Goal: Task Accomplishment & Management: Use online tool/utility

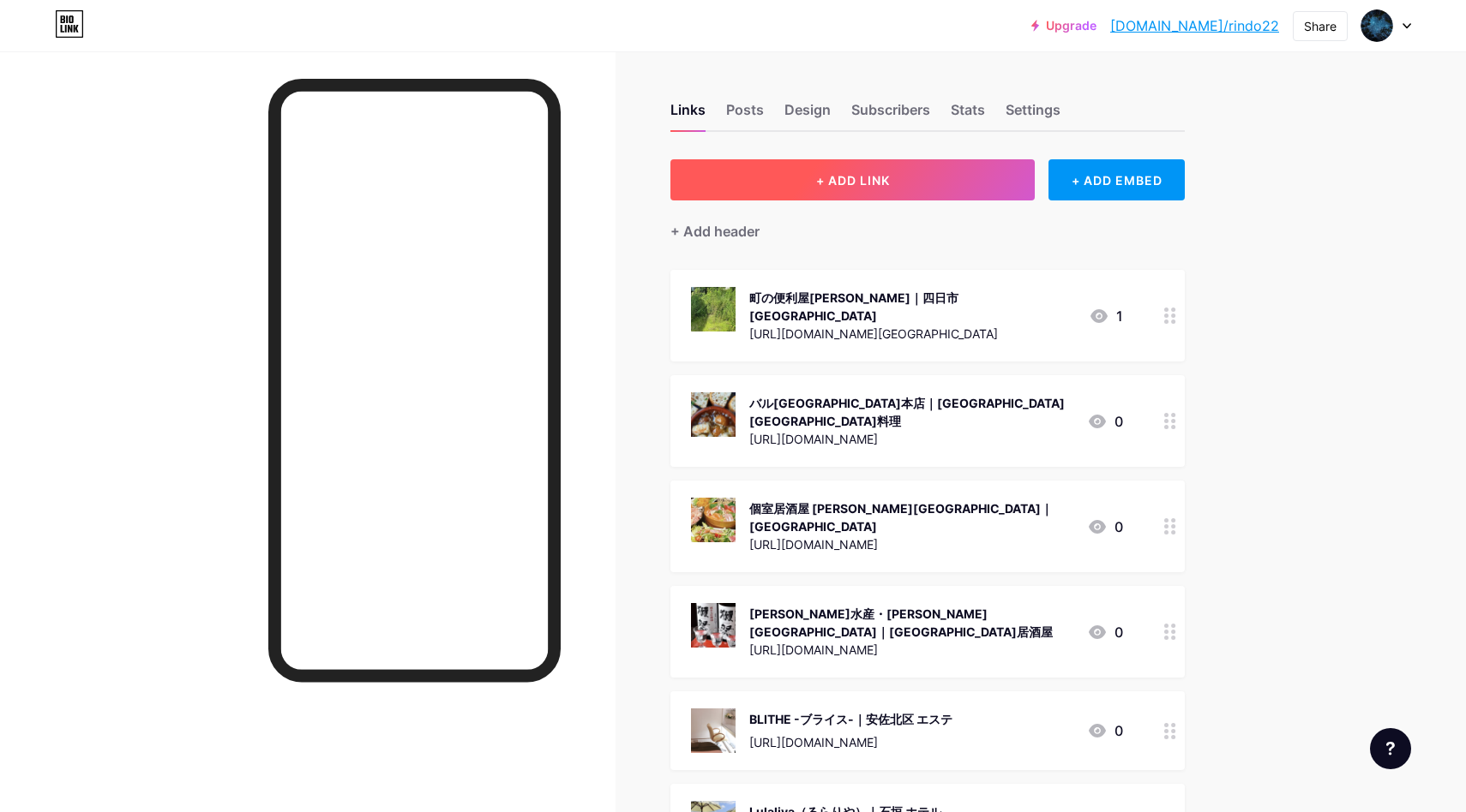
click at [861, 189] on button "+ ADD LINK" at bounding box center [853, 180] width 365 height 42
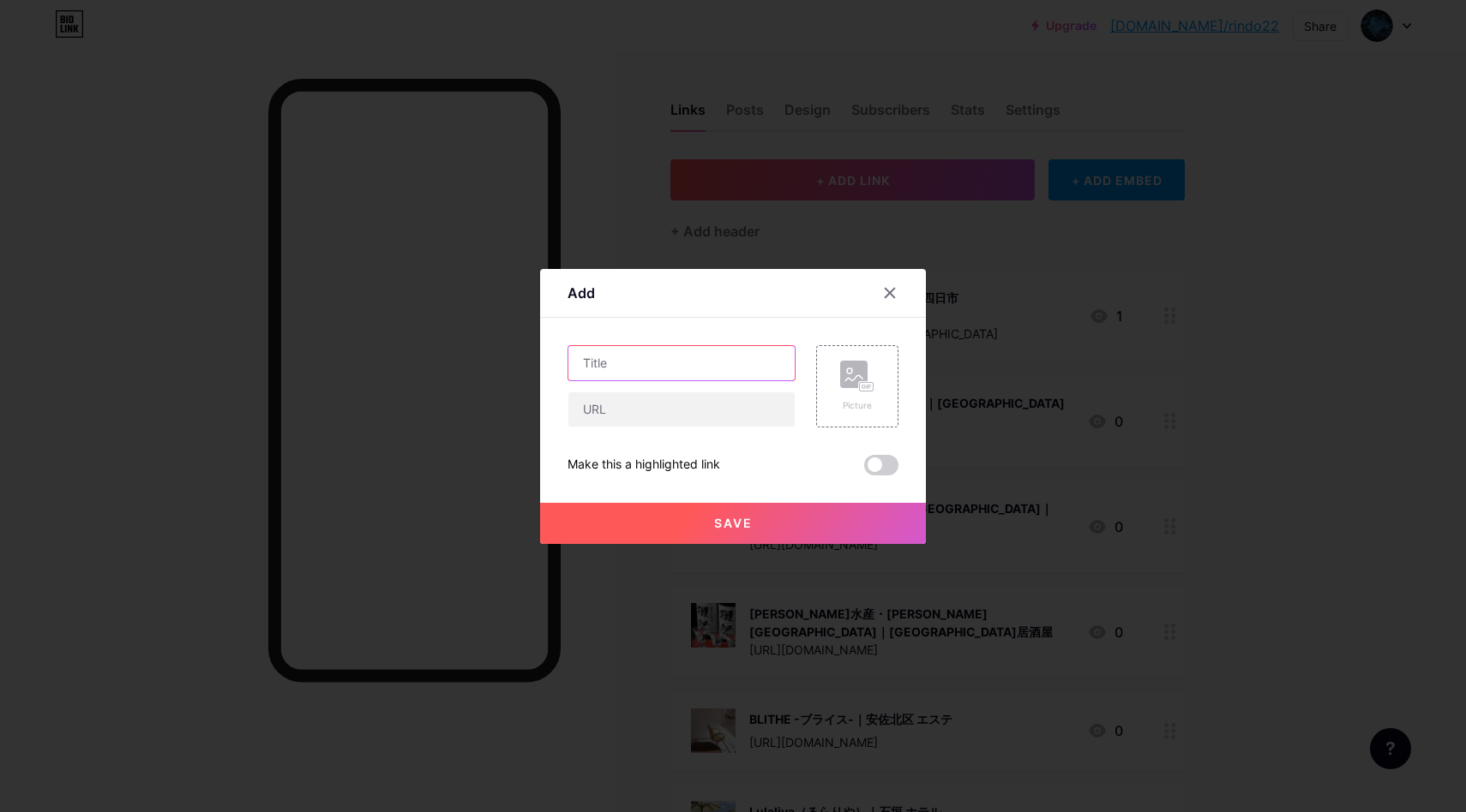
click at [679, 363] on input "text" at bounding box center [681, 363] width 226 height 35
paste input "Salon de Minato | 神戸 イタリアン"
type input "Salon de Minato | 神戸 イタリアン"
click at [659, 412] on input "text" at bounding box center [681, 409] width 226 height 35
paste input "[URL][DOMAIN_NAME]"
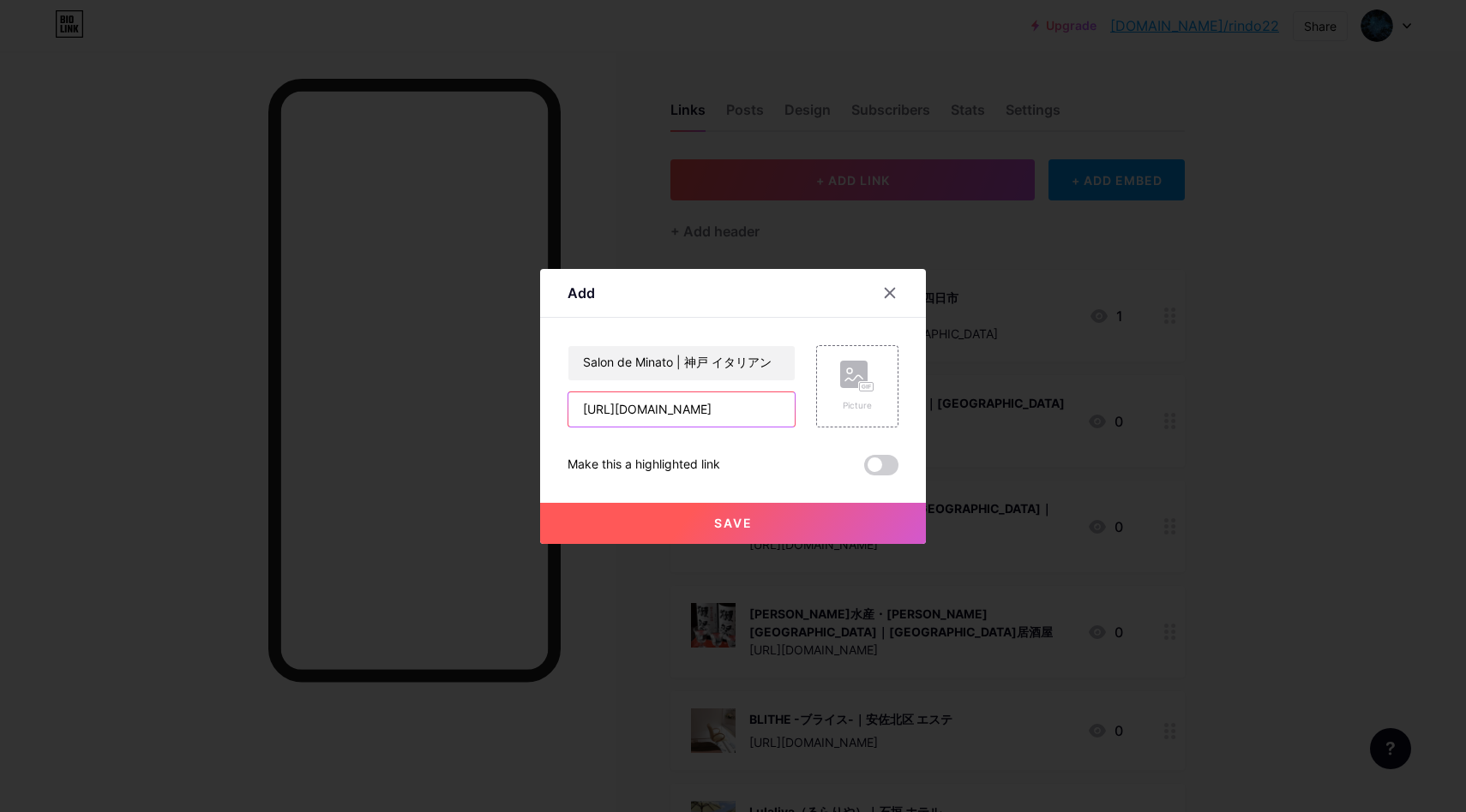
scroll to position [0, 60]
type input "[URL][DOMAIN_NAME]"
click at [845, 392] on div "Picture" at bounding box center [857, 386] width 35 height 51
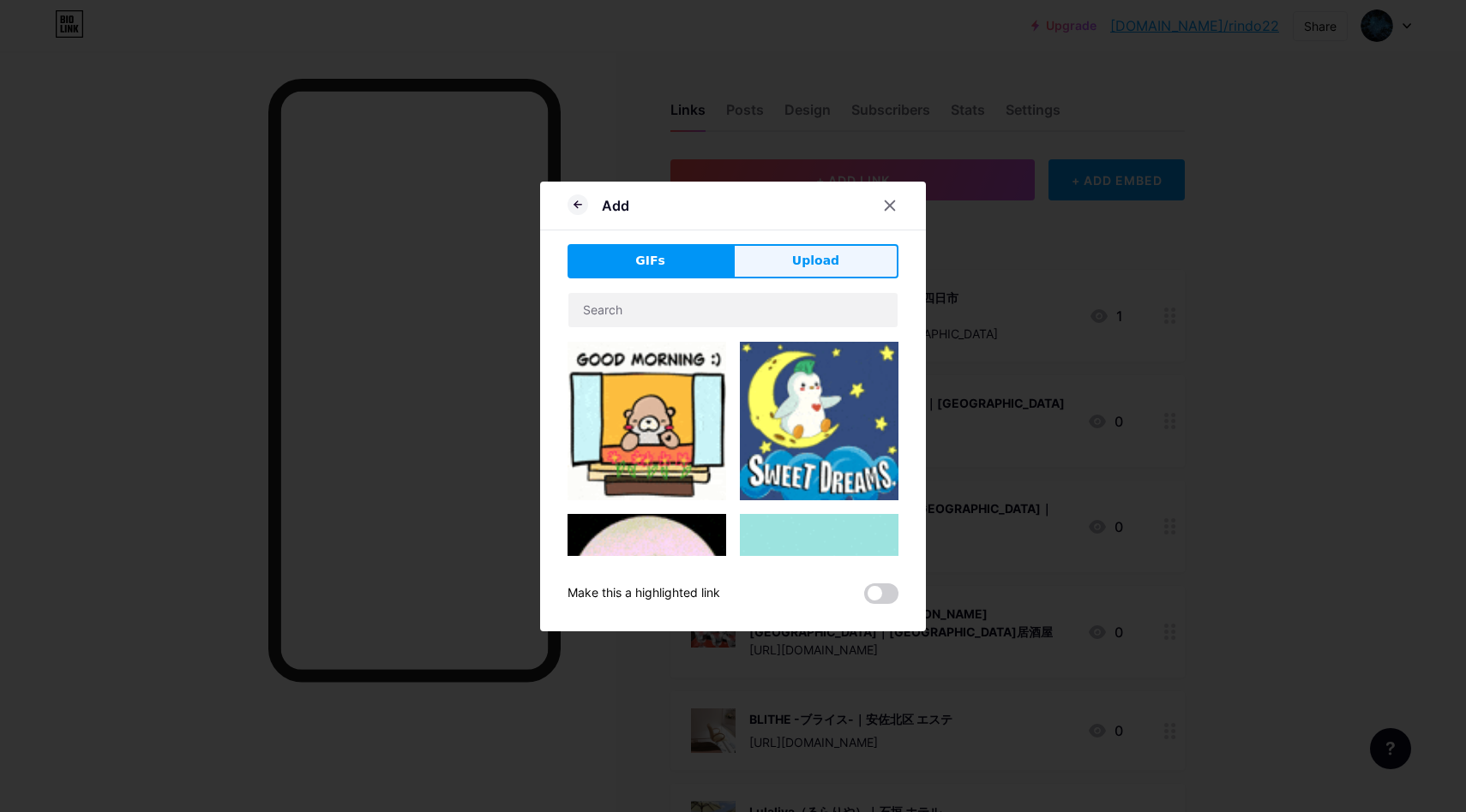
click at [829, 257] on span "Upload" at bounding box center [816, 260] width 48 height 18
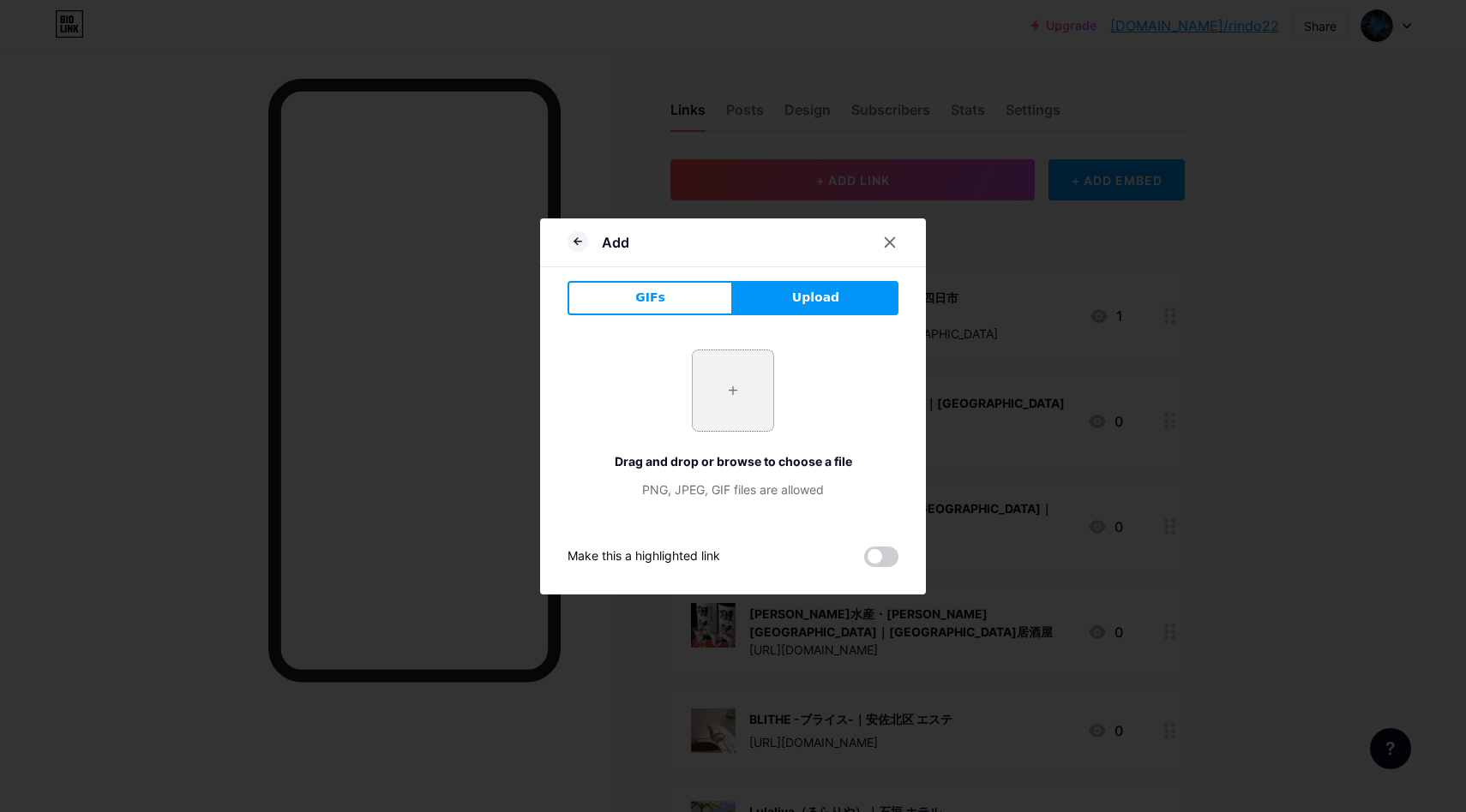
click at [709, 401] on input "file" at bounding box center [732, 390] width 80 height 80
type input "C:\fakepath\スクリーンショット 2025-10-15 14.05.08.jpg"
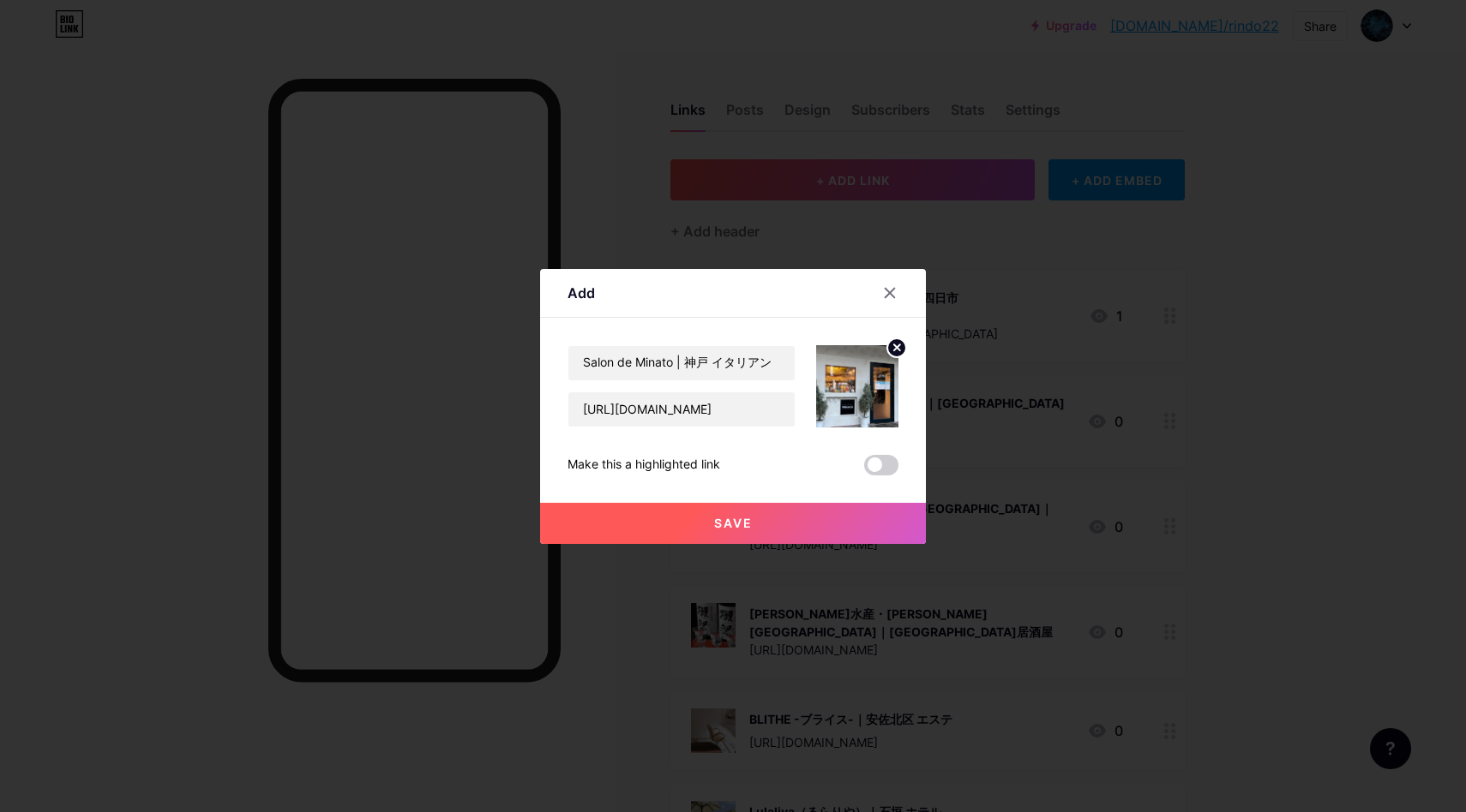
click at [785, 532] on button "Save" at bounding box center [732, 524] width 385 height 42
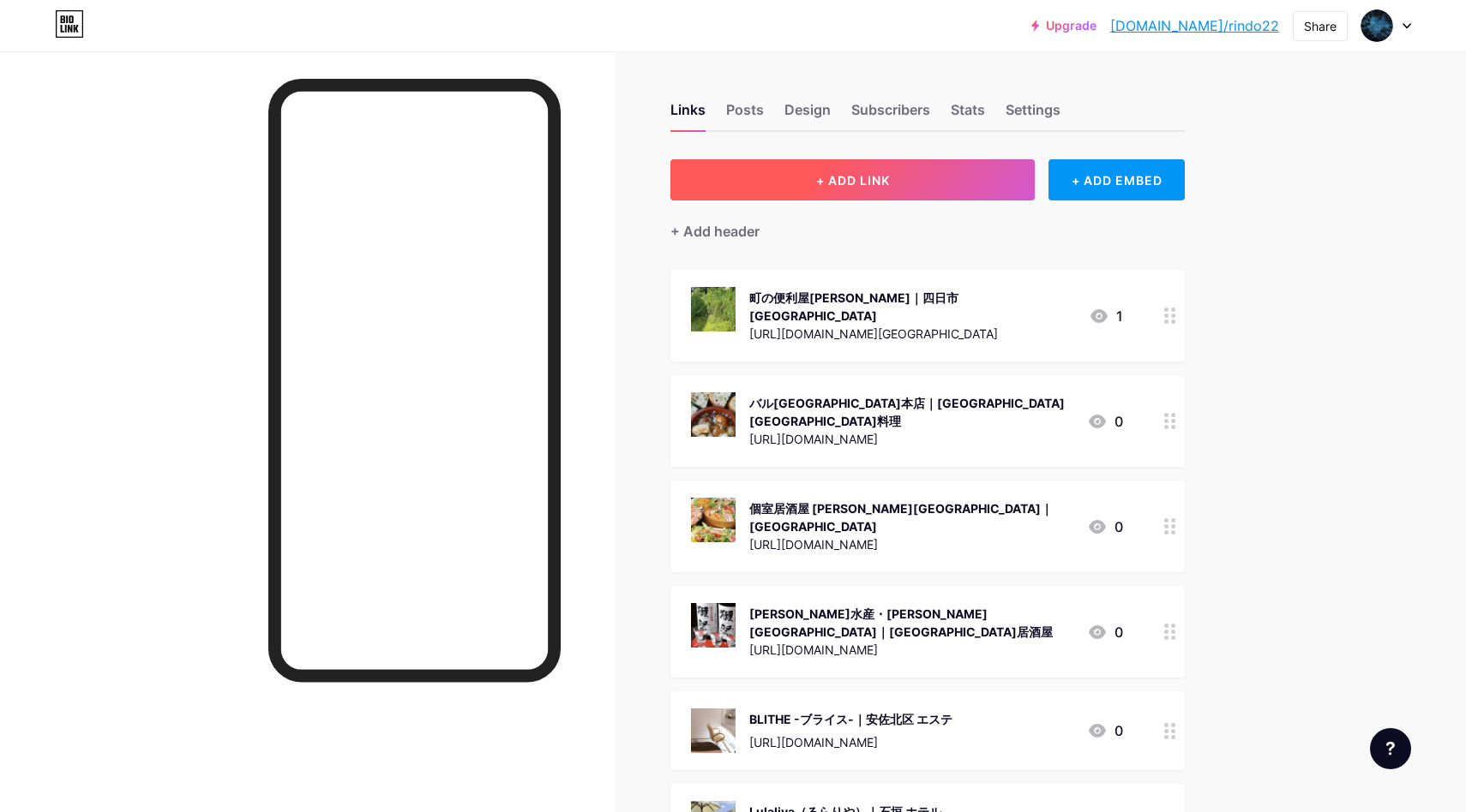
click at [876, 177] on span "+ ADD LINK" at bounding box center [853, 180] width 73 height 15
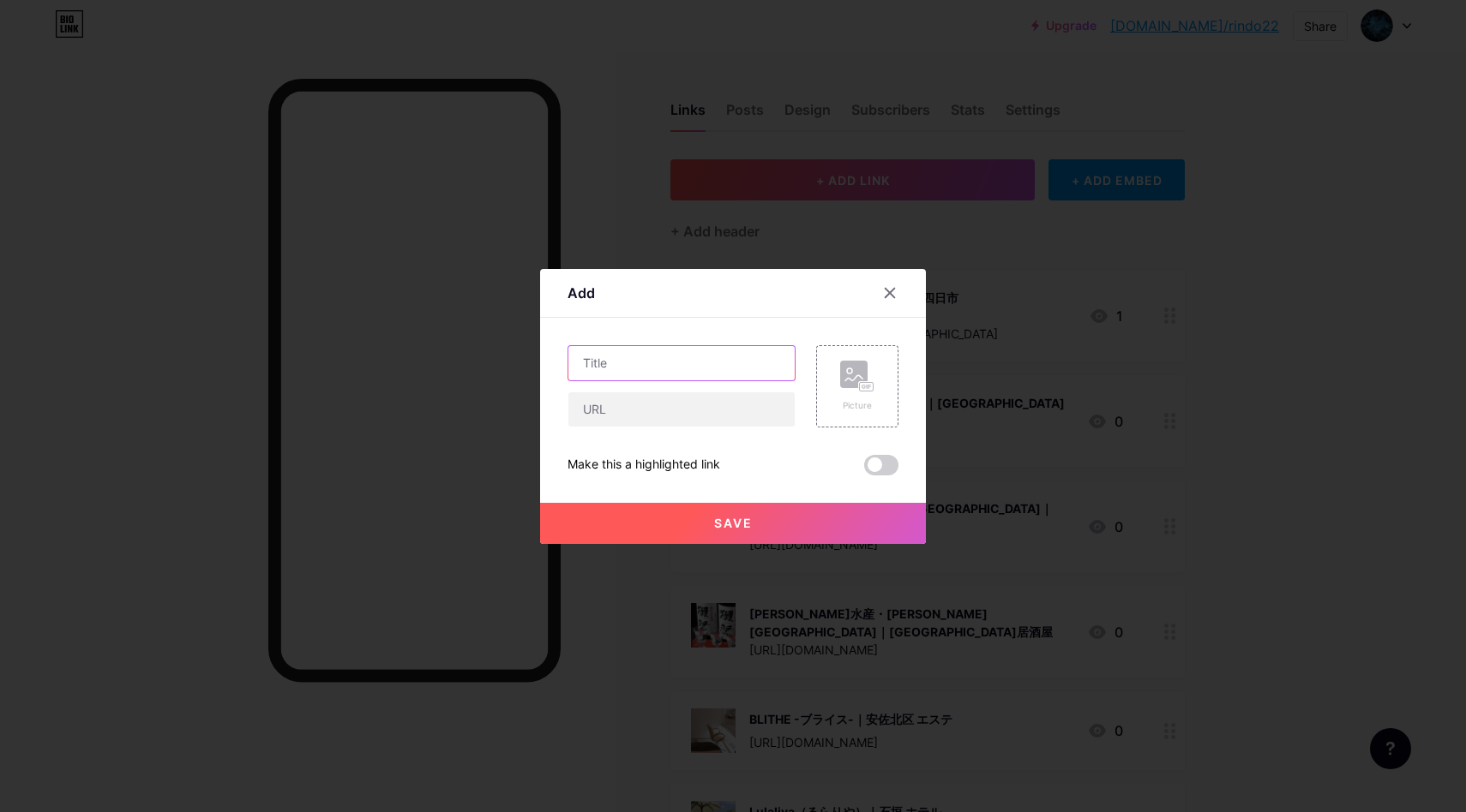
click at [711, 363] on input "text" at bounding box center [681, 363] width 226 height 35
paste input "サクラ急送 | [PERSON_NAME][GEOGRAPHIC_DATA] 引越し業者"
type input "サクラ急送 | [PERSON_NAME][GEOGRAPHIC_DATA] 引越し業者"
paste input "[URL][DOMAIN_NAME]"
drag, startPoint x: 663, startPoint y: 418, endPoint x: 700, endPoint y: 411, distance: 37.7
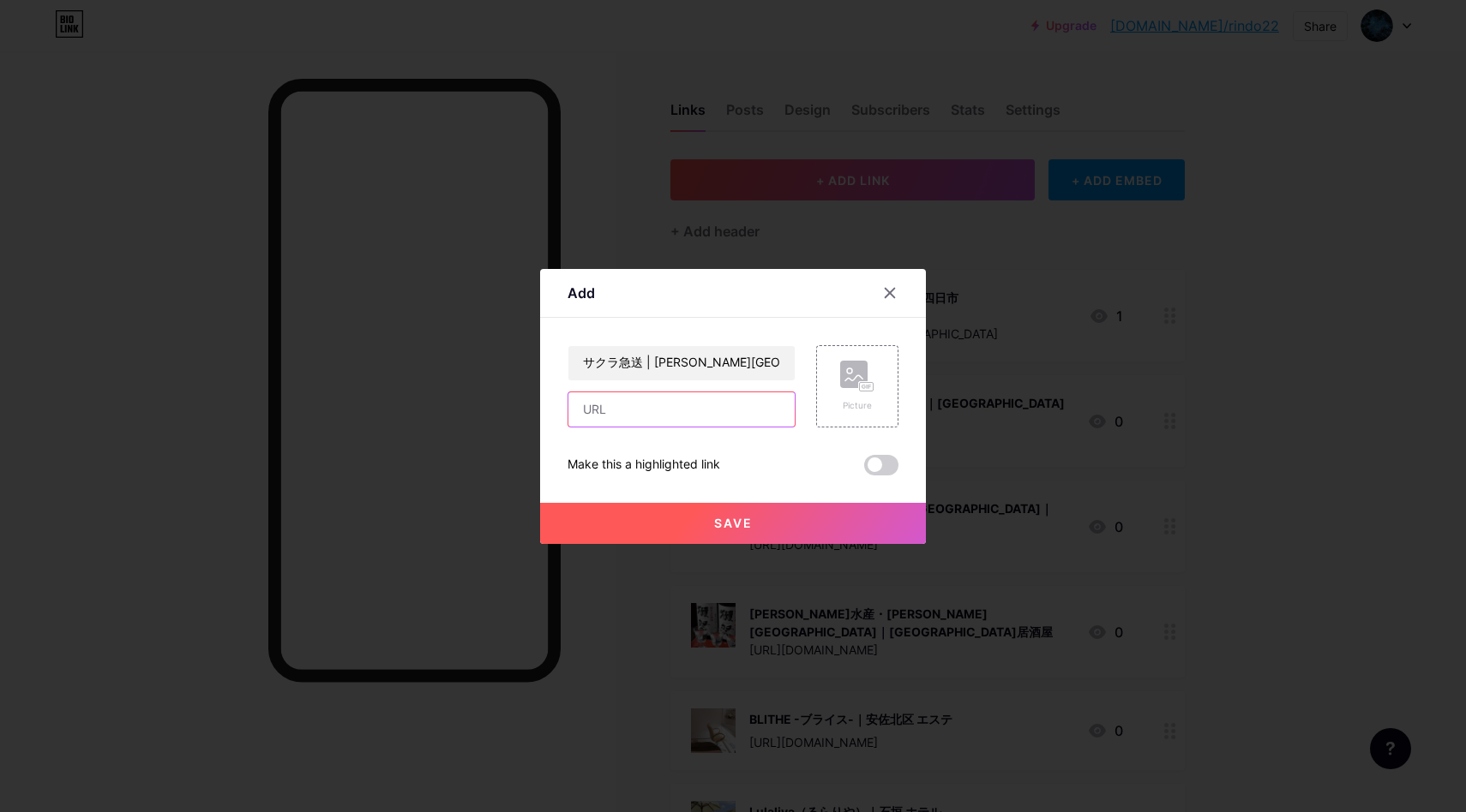
click at [663, 418] on input "text" at bounding box center [681, 409] width 226 height 35
type input "[URL][DOMAIN_NAME]"
click at [867, 407] on div "Picture" at bounding box center [857, 405] width 35 height 13
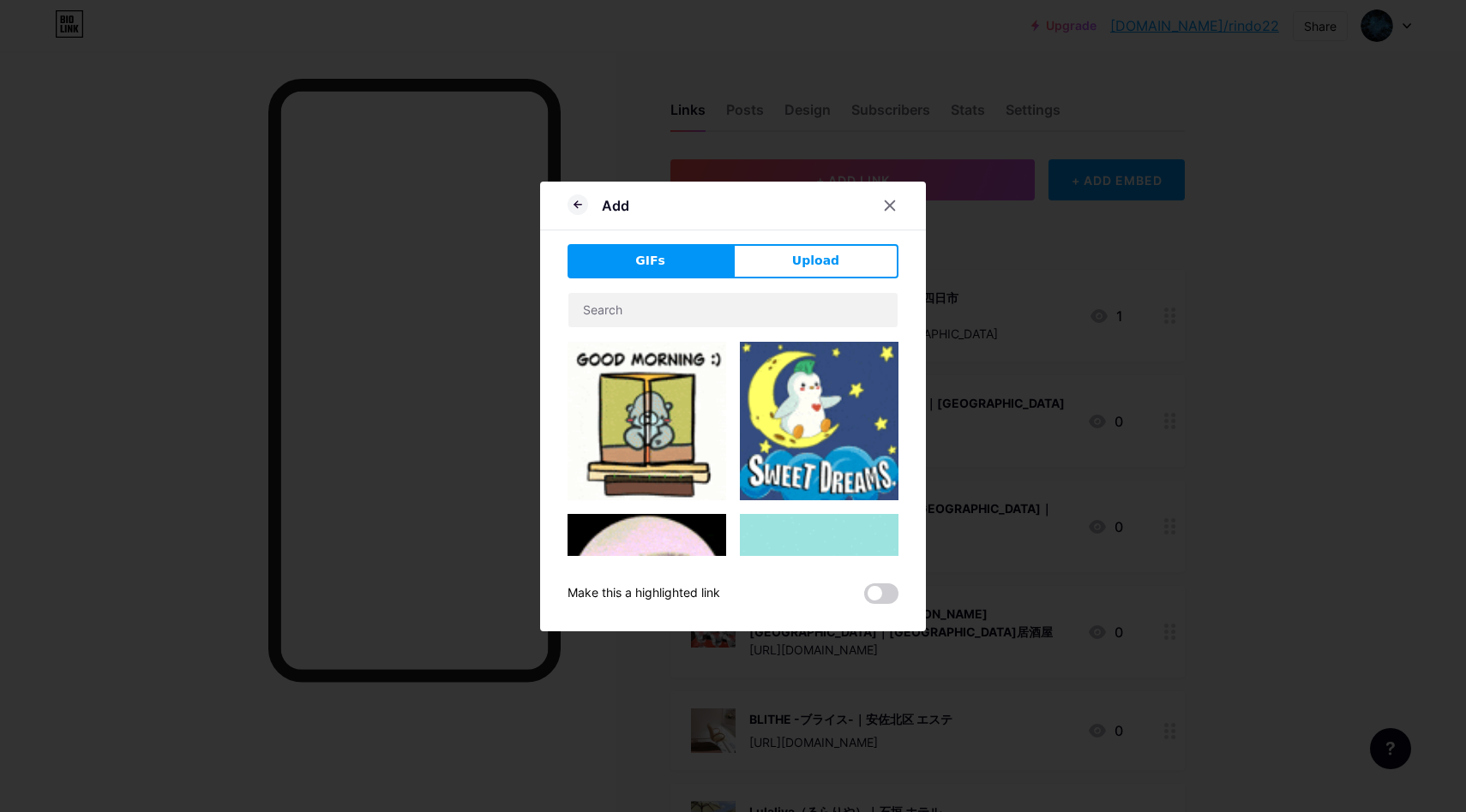
drag, startPoint x: 806, startPoint y: 253, endPoint x: 805, endPoint y: 268, distance: 15.0
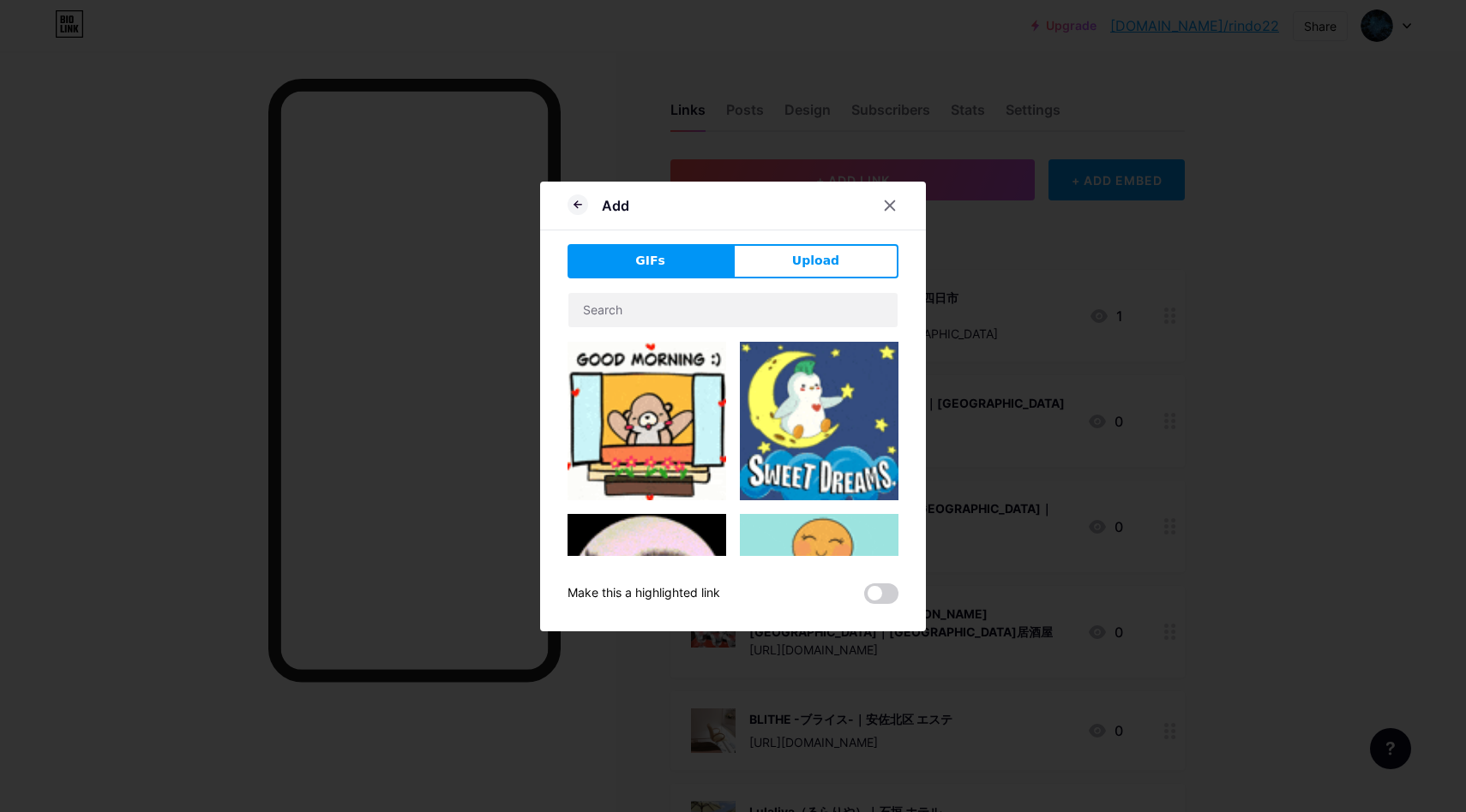
click at [806, 253] on span "Upload" at bounding box center [816, 260] width 48 height 18
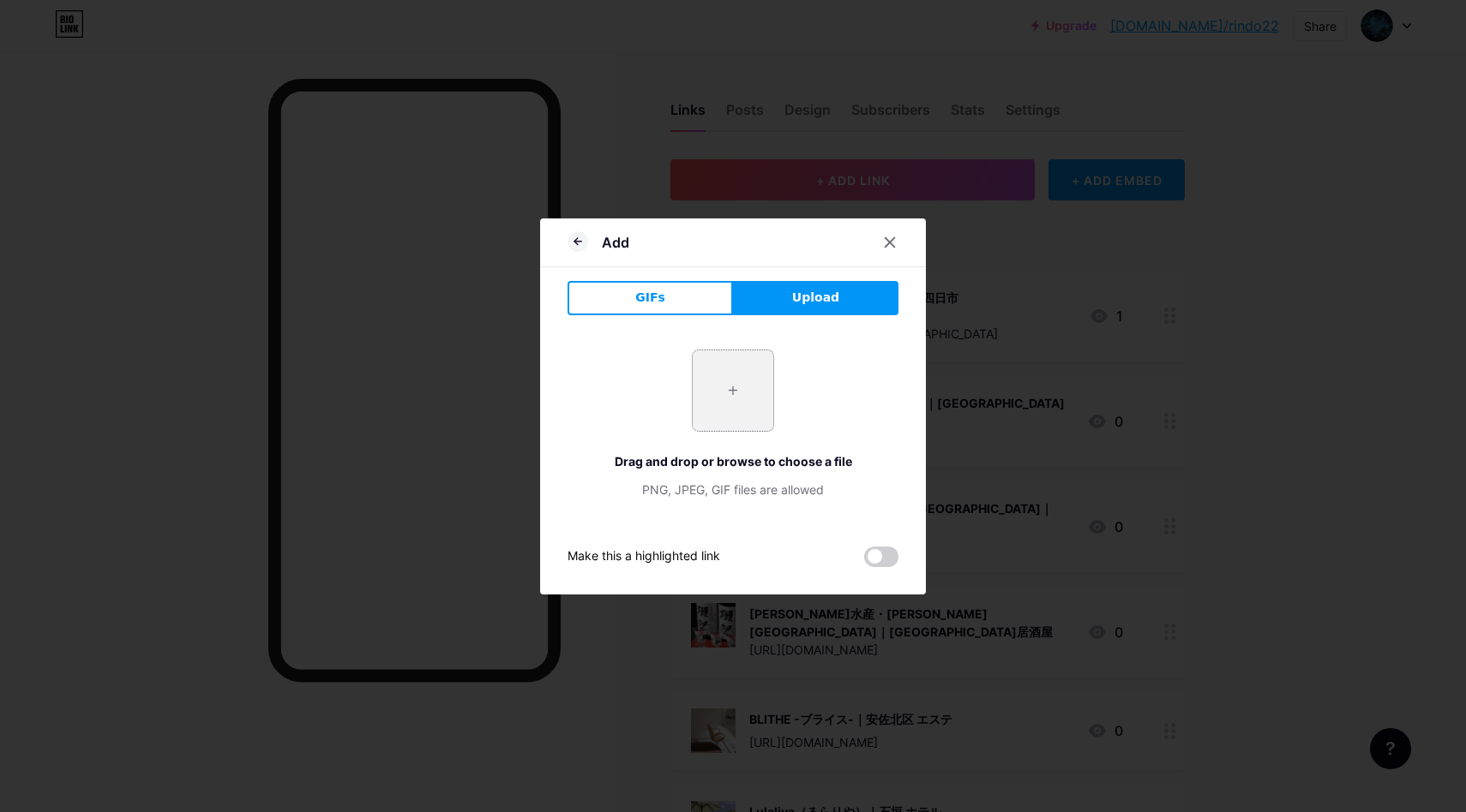
click at [754, 380] on input "file" at bounding box center [732, 390] width 80 height 80
type input "C:\fakepath\スクリーンショット 2025-10-15 14.16.21.jpg"
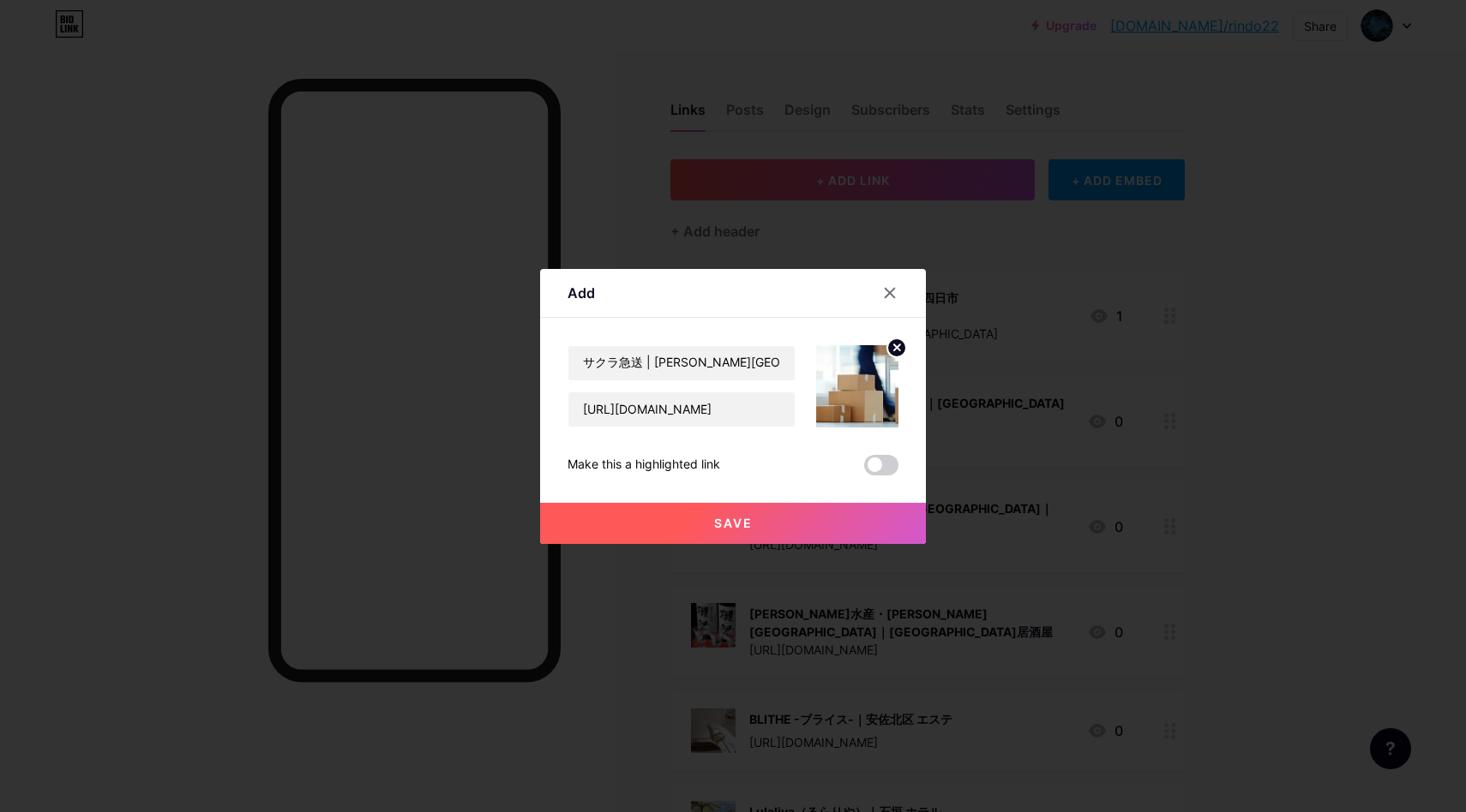
click at [767, 524] on button "Save" at bounding box center [732, 524] width 385 height 42
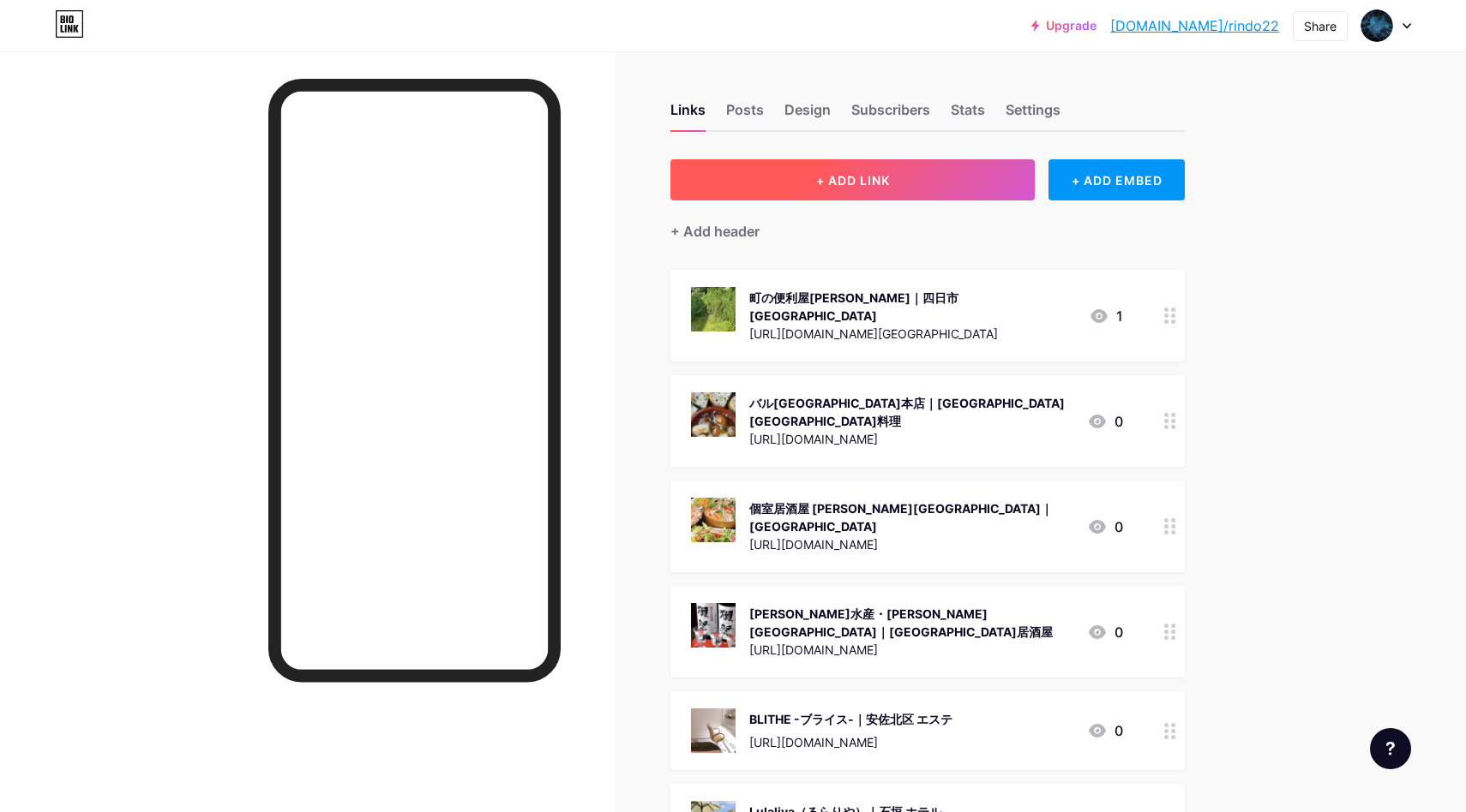
click at [856, 181] on span "+ ADD LINK" at bounding box center [853, 180] width 73 height 15
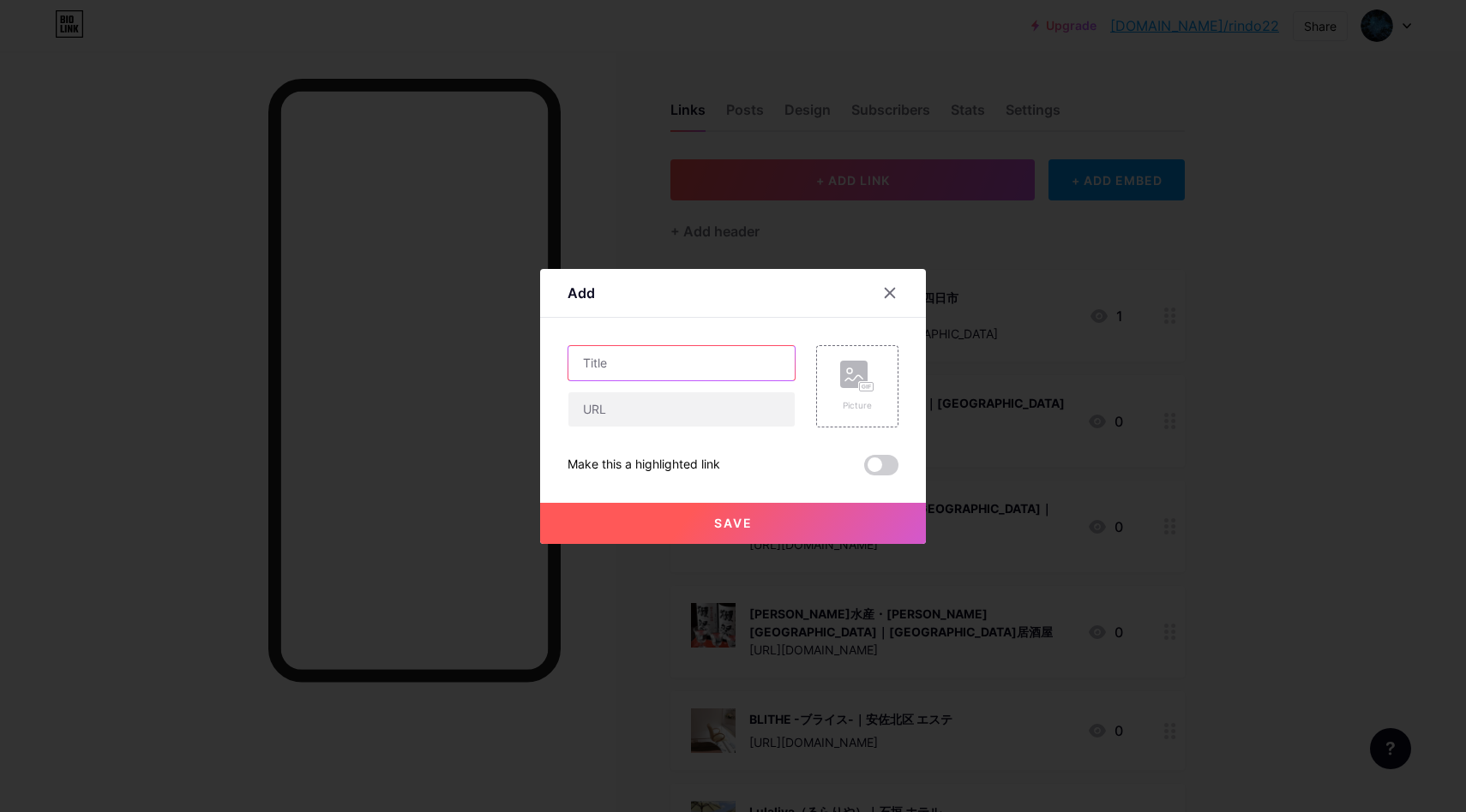
drag, startPoint x: 641, startPoint y: 360, endPoint x: 663, endPoint y: 365, distance: 22.6
click at [643, 359] on input "text" at bounding box center [681, 363] width 226 height 35
paste input "[PERSON_NAME] | [PERSON_NAME] 居酒屋"
type input "[PERSON_NAME] | [PERSON_NAME] 居酒屋"
drag, startPoint x: 644, startPoint y: 410, endPoint x: 824, endPoint y: 409, distance: 180.0
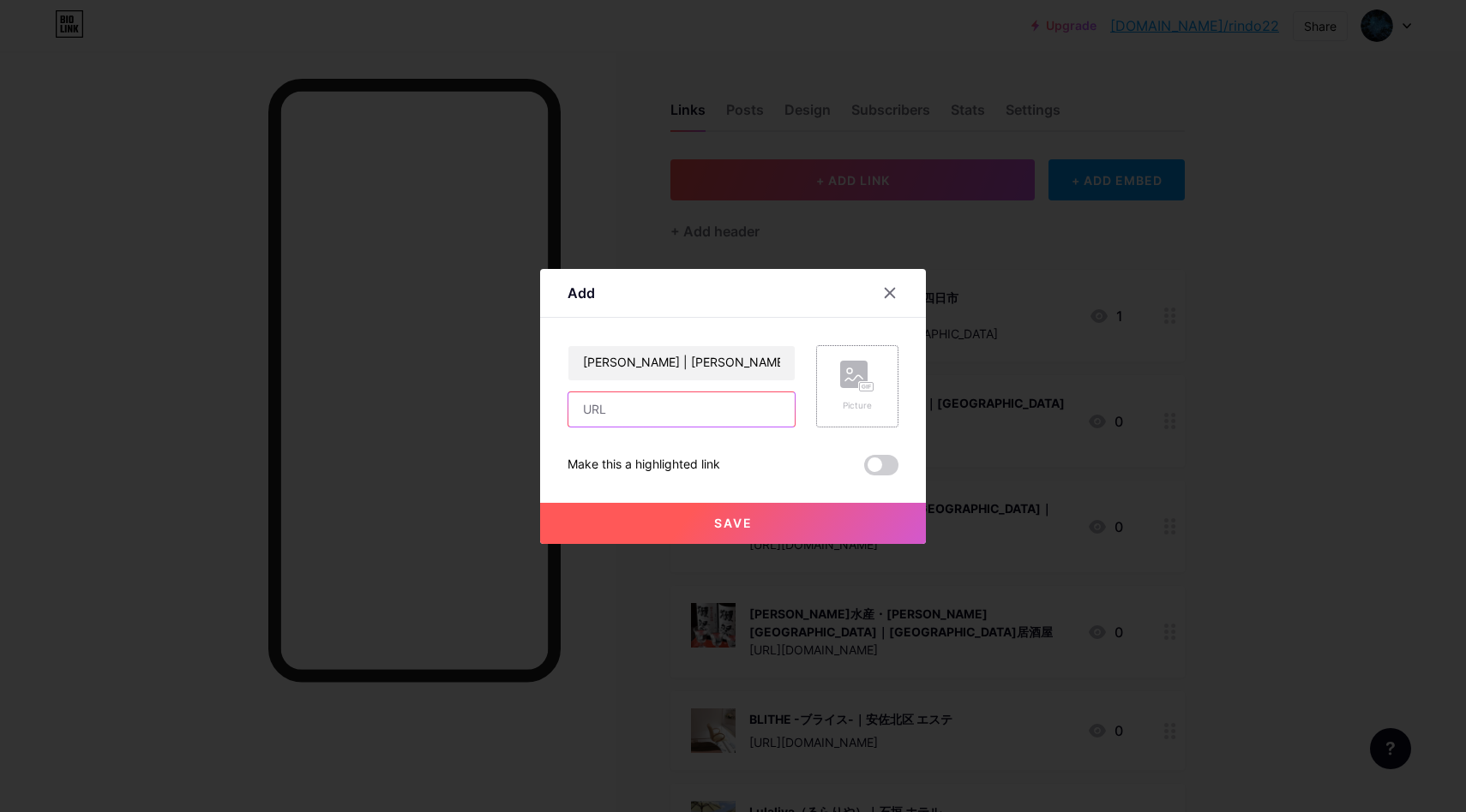
click at [648, 410] on input "text" at bounding box center [681, 409] width 226 height 35
paste input "[URL][DOMAIN_NAME]"
type input "[URL][DOMAIN_NAME]"
click at [848, 386] on rect at bounding box center [854, 374] width 28 height 28
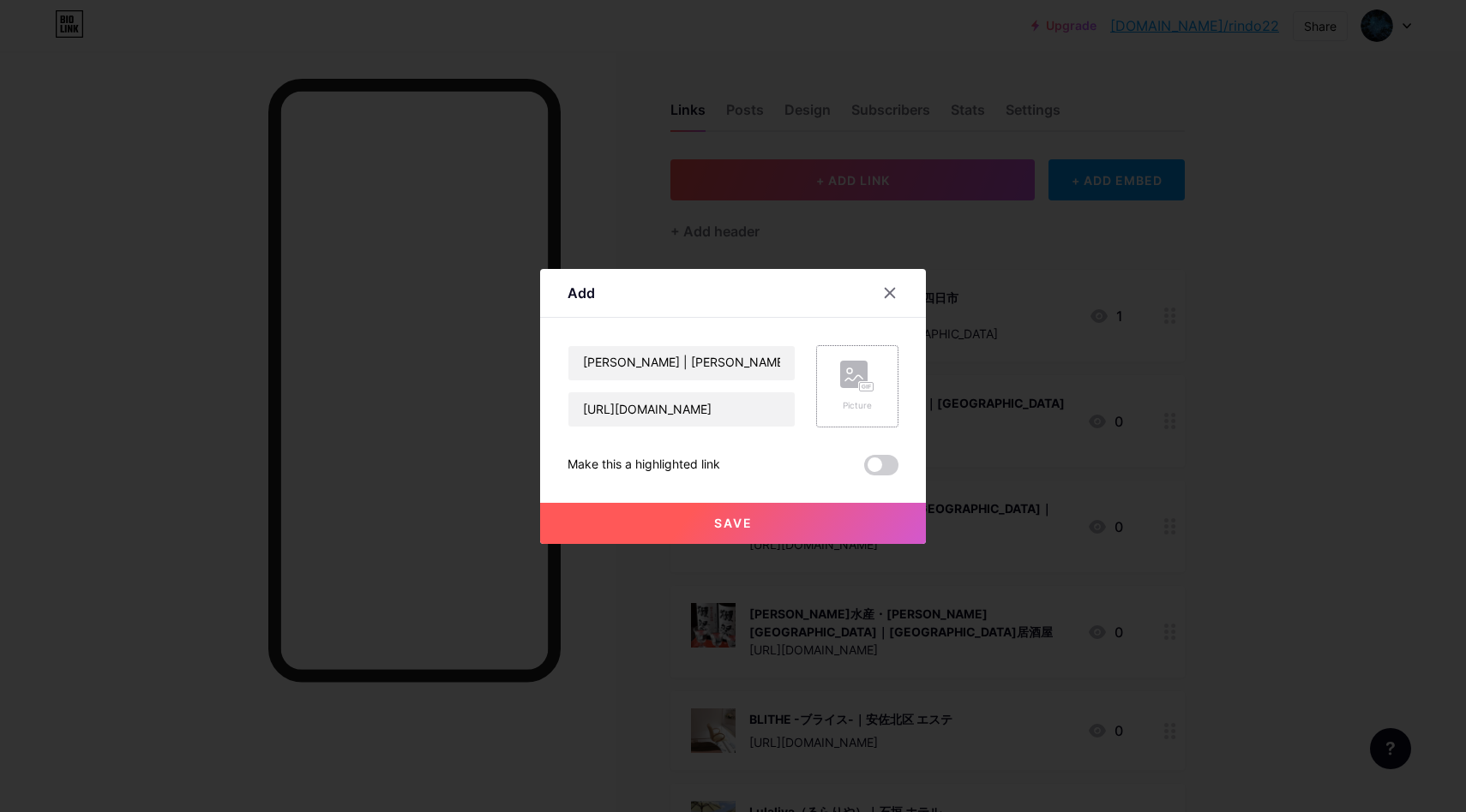
scroll to position [0, 0]
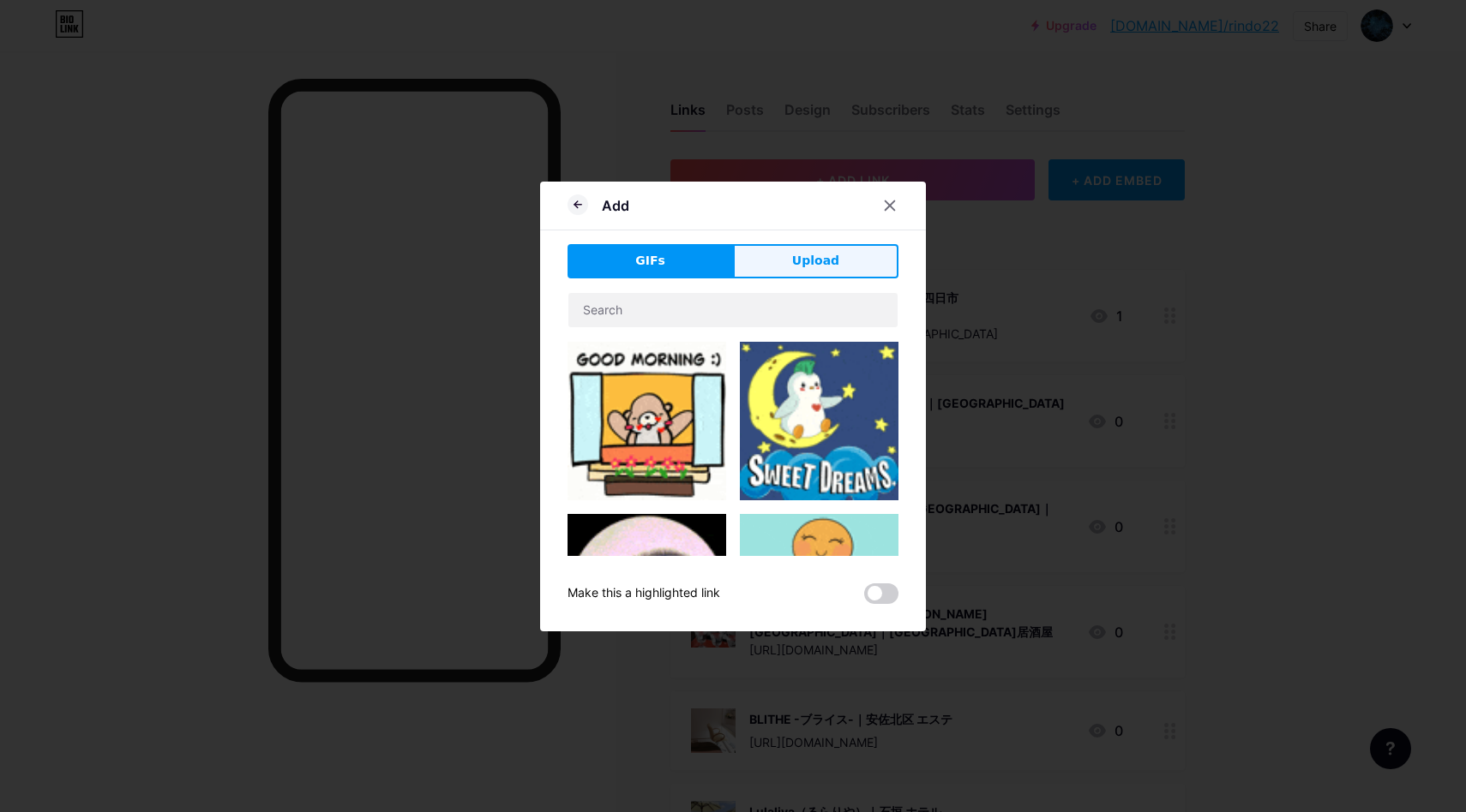
click at [780, 257] on button "Upload" at bounding box center [815, 261] width 165 height 35
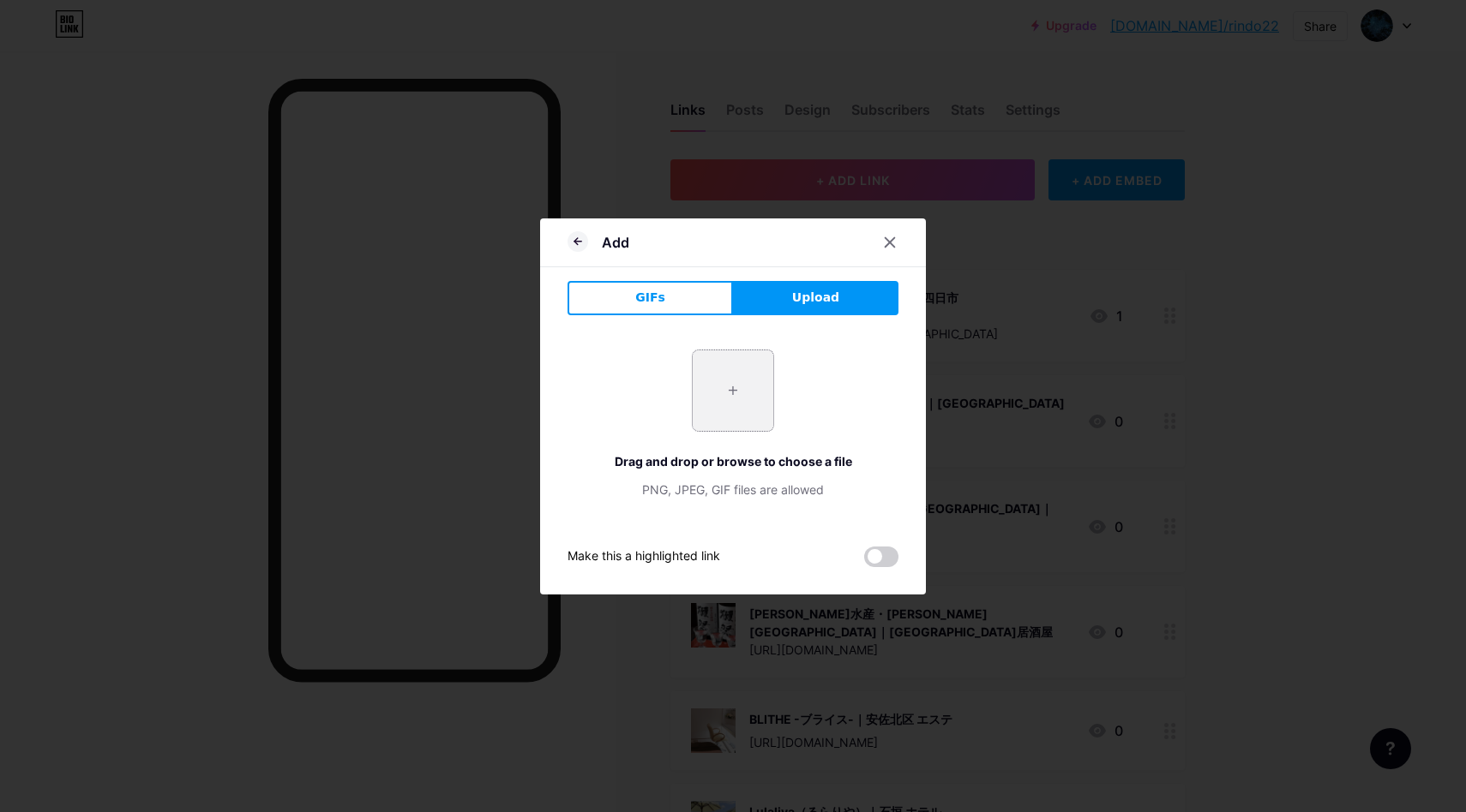
click at [708, 382] on input "file" at bounding box center [732, 390] width 80 height 80
type input "C:\fakepath\スクリーンショット 2025-10-15 14.25.40.jpg"
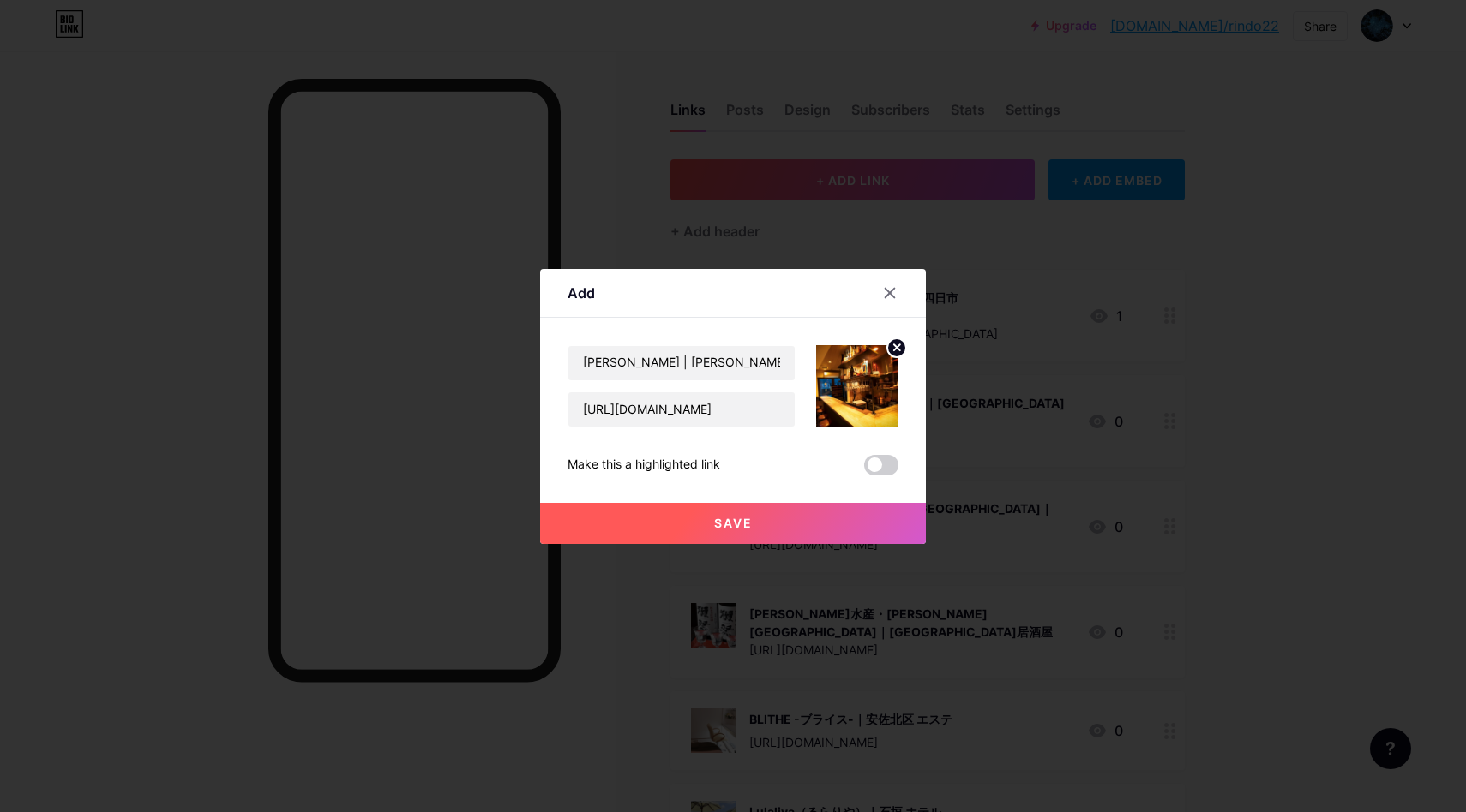
click at [768, 523] on button "Save" at bounding box center [732, 524] width 385 height 42
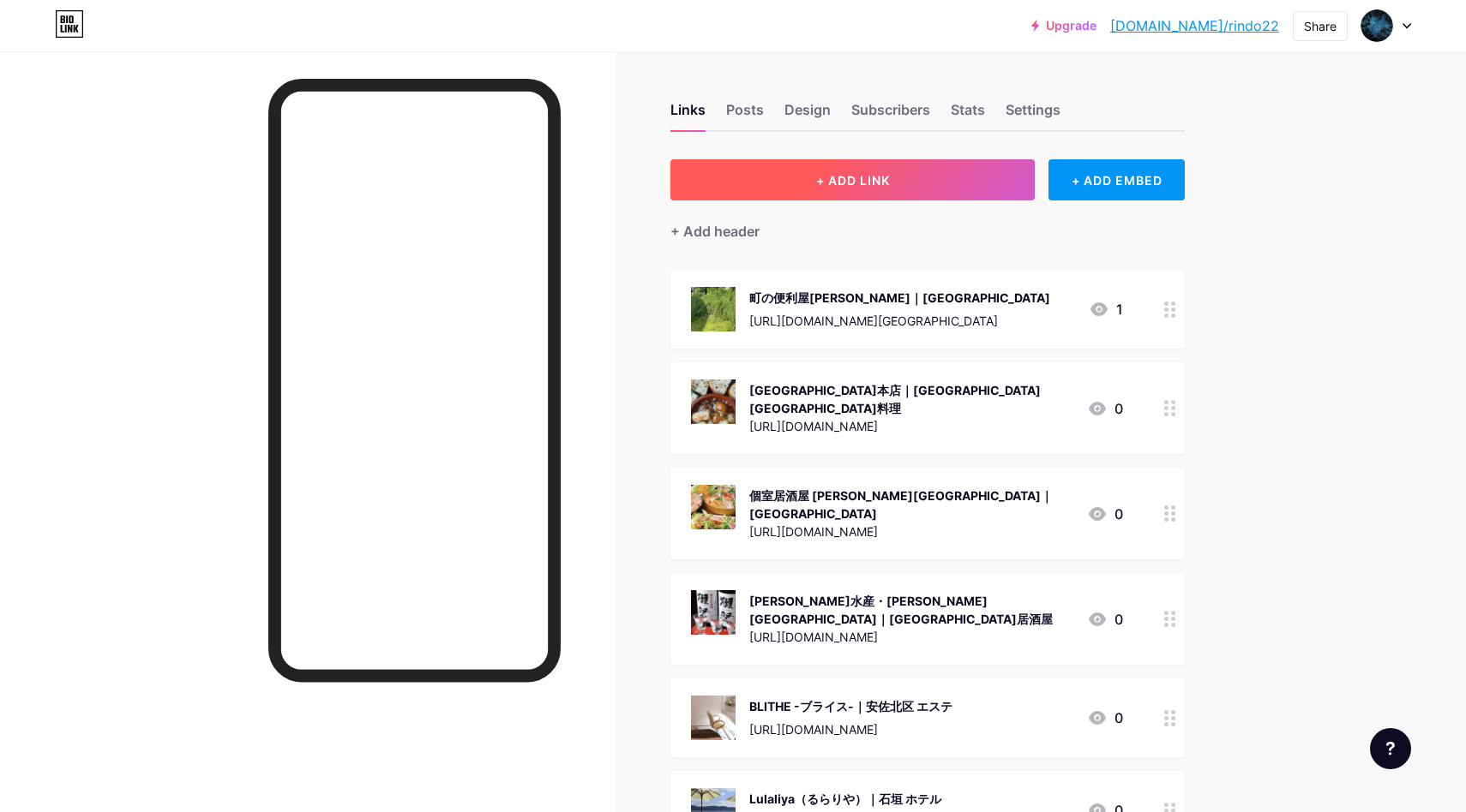
click at [863, 175] on span "+ ADD LINK" at bounding box center [853, 180] width 73 height 15
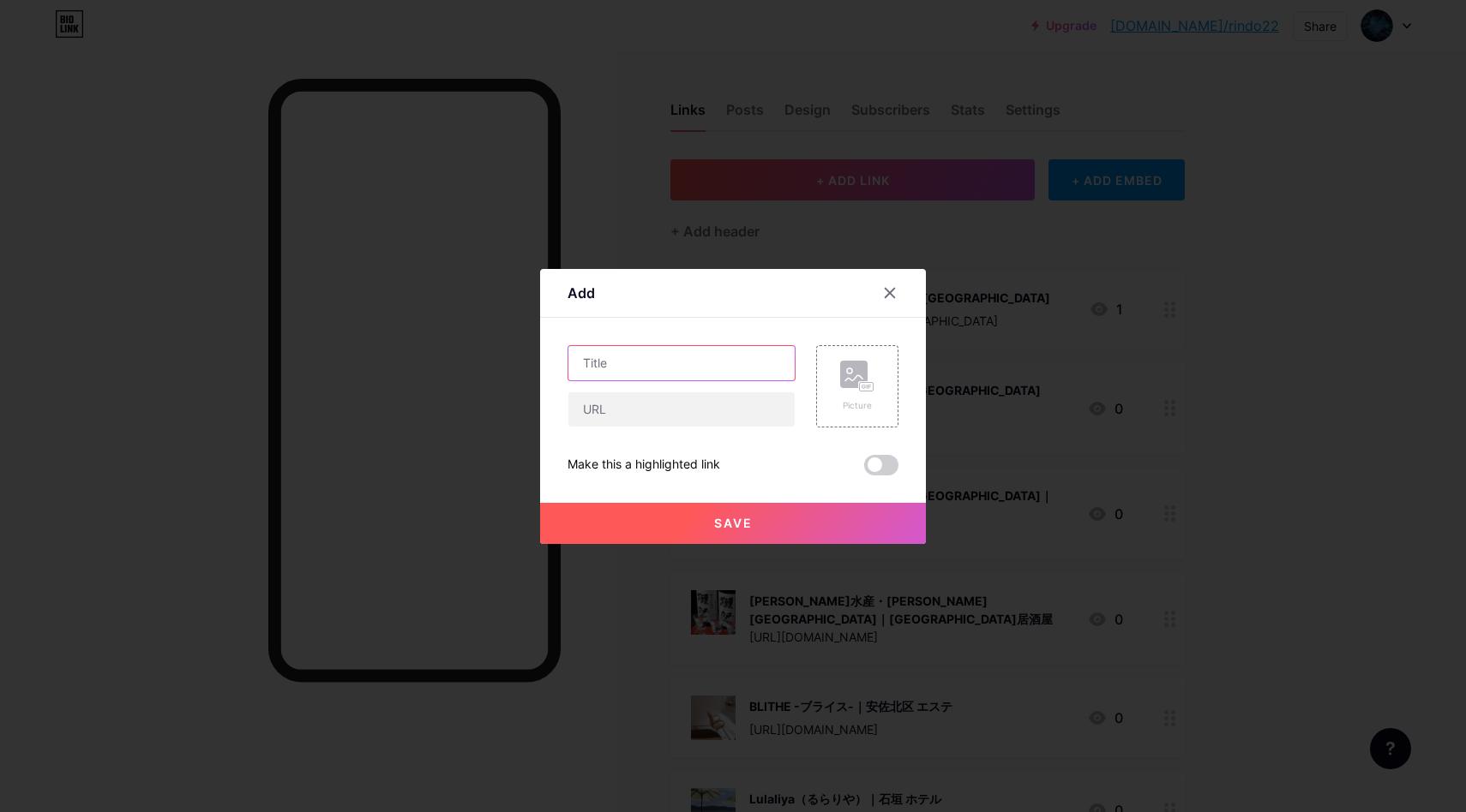
click at [731, 372] on input "text" at bounding box center [681, 363] width 226 height 35
paste input "プログラミング教室みんなのひみつきち | [GEOGRAPHIC_DATA] プログラミング教室"
type input "プログラミング教室みんなのひみつきち | [GEOGRAPHIC_DATA] プログラミング教室"
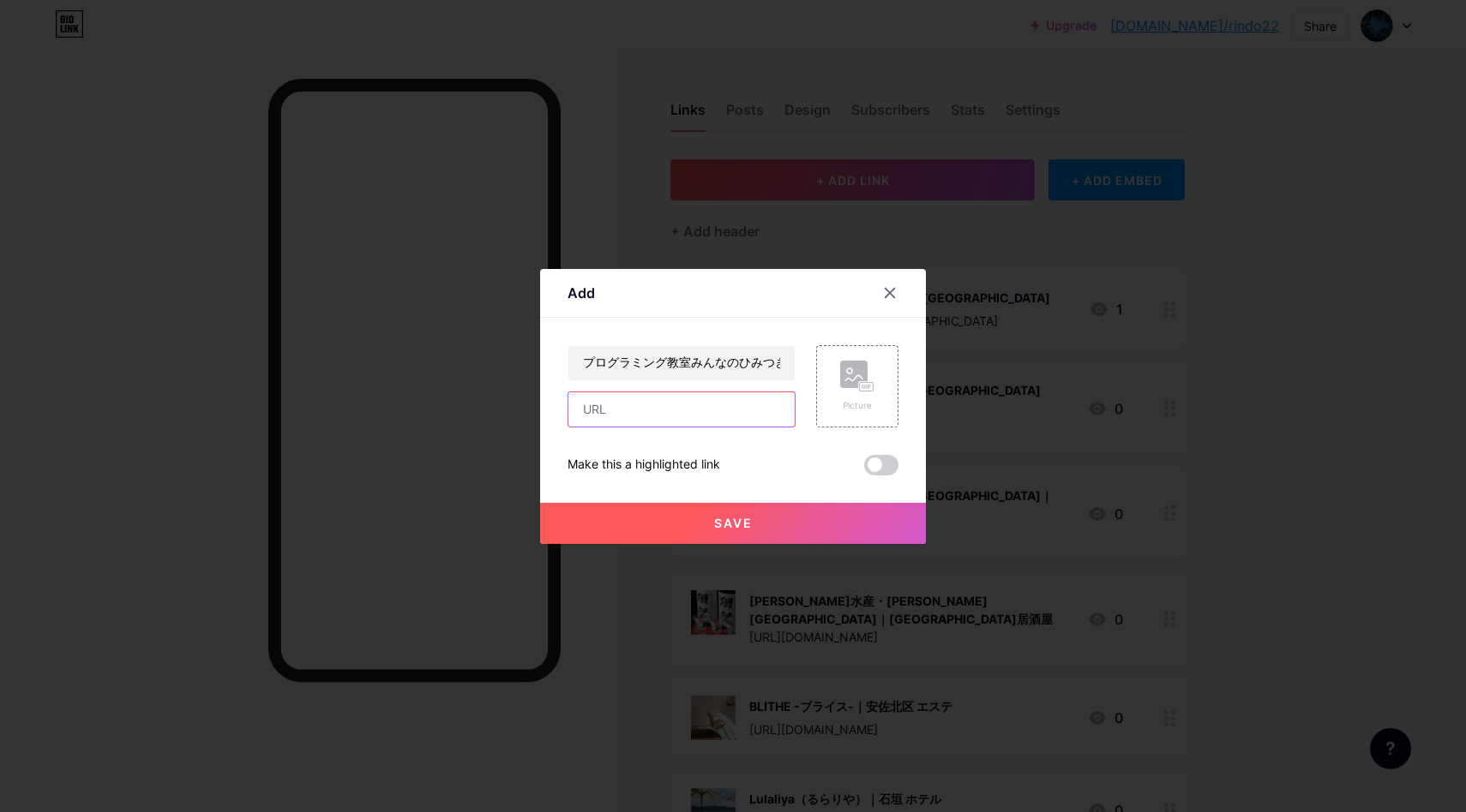
click at [685, 407] on input "text" at bounding box center [681, 409] width 226 height 35
paste input "[URL][DOMAIN_NAME]"
type input "[URL][DOMAIN_NAME]"
click at [871, 388] on rect at bounding box center [867, 386] width 14 height 9
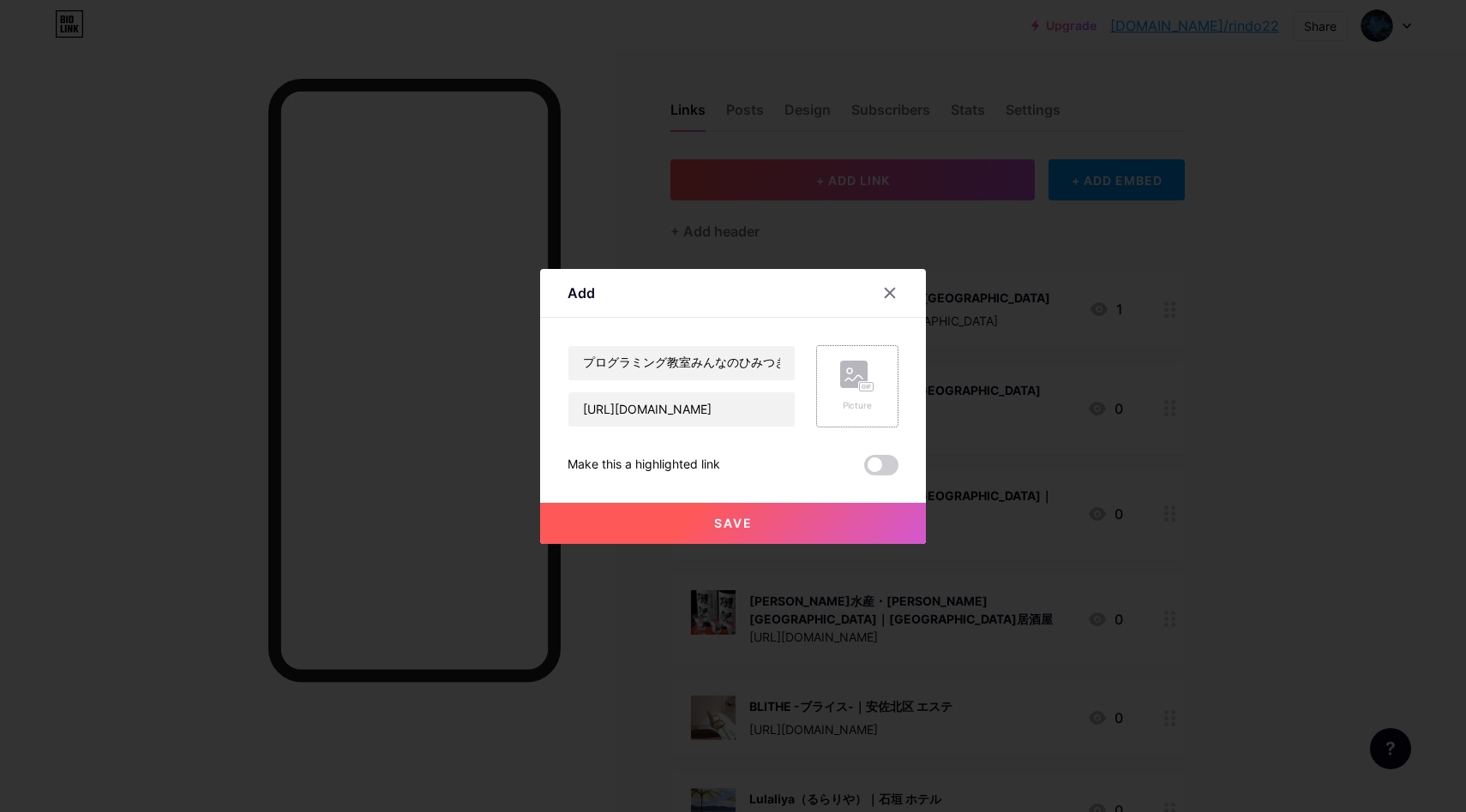
scroll to position [0, 0]
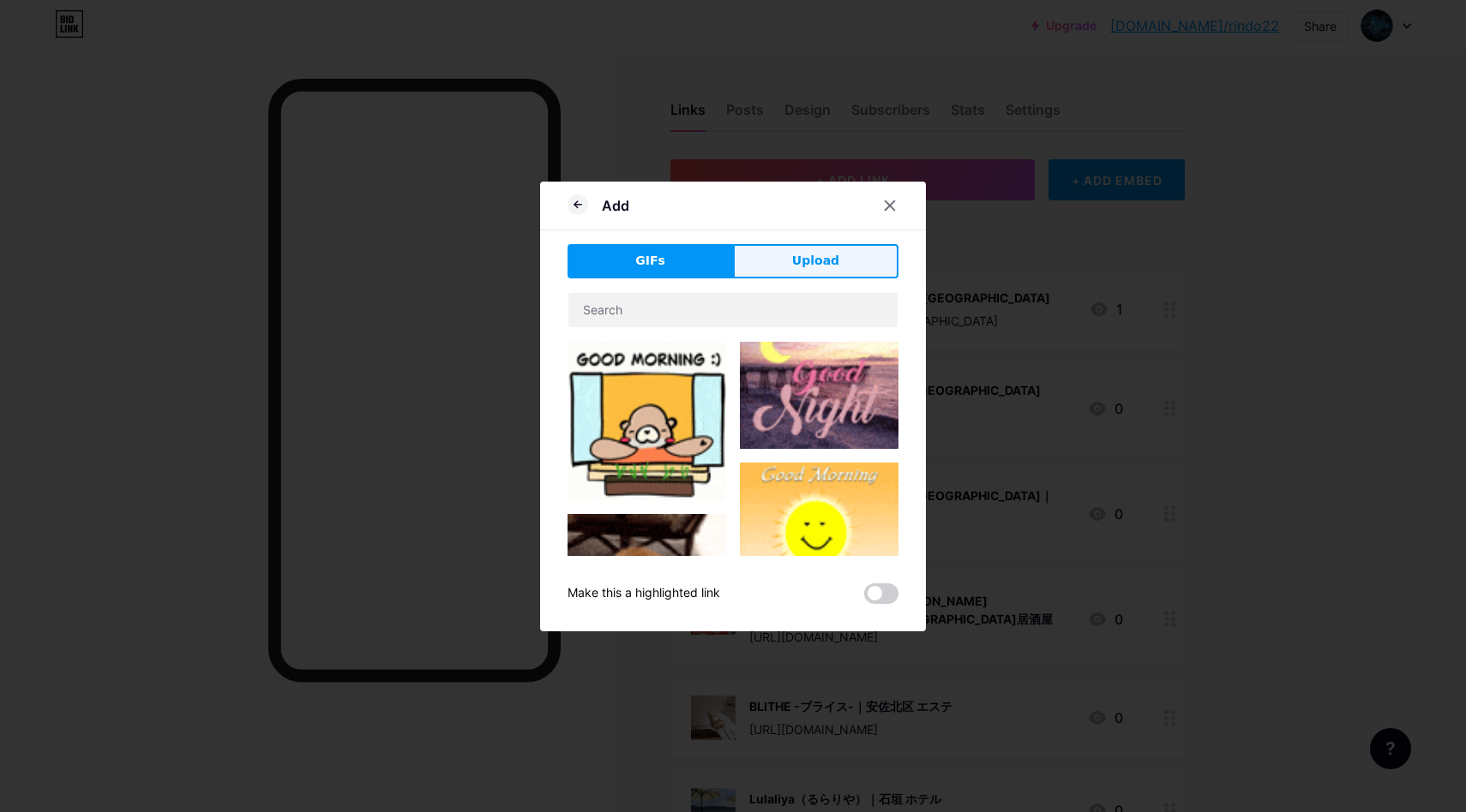
click at [819, 261] on span "Upload" at bounding box center [816, 260] width 48 height 18
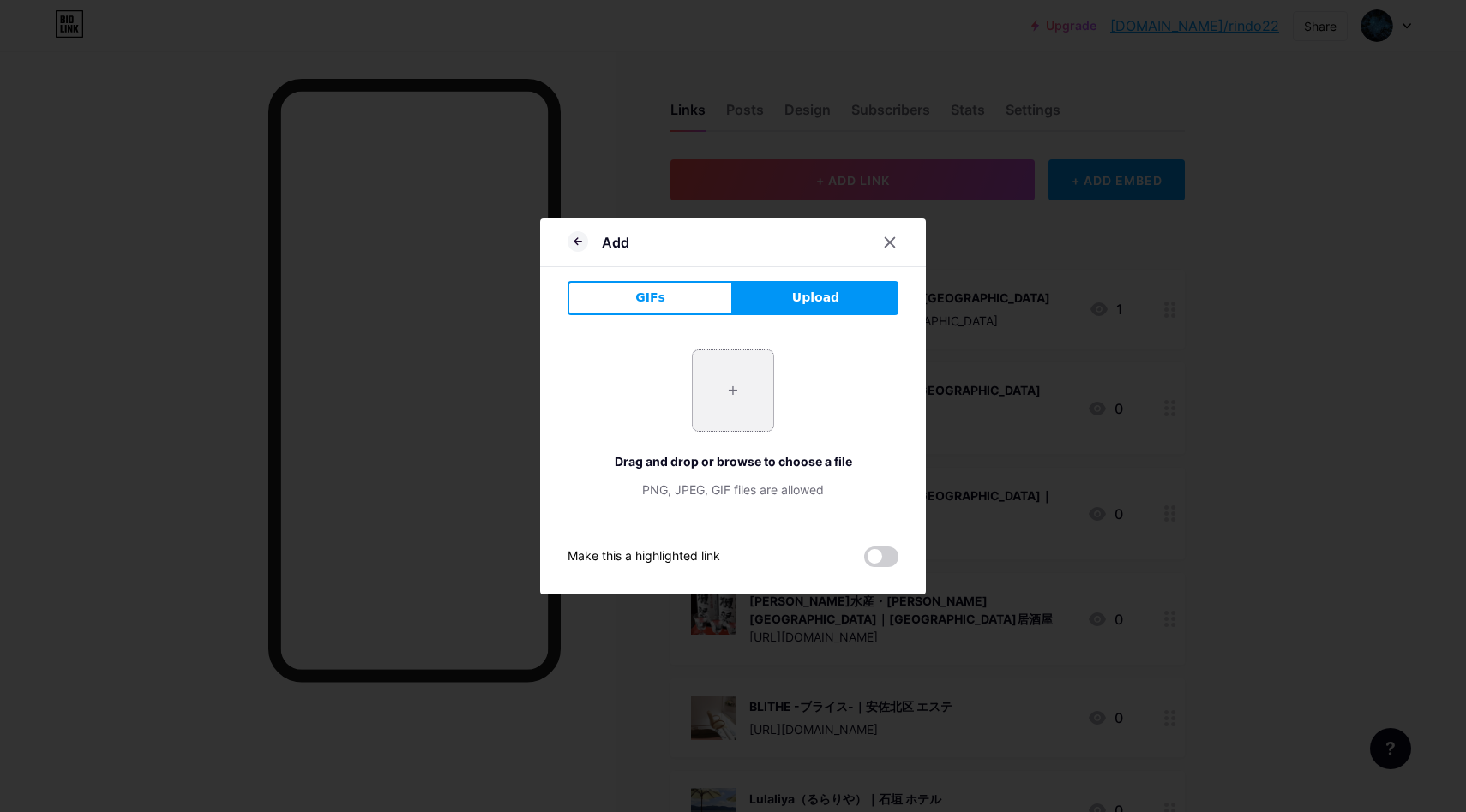
click at [722, 391] on input "file" at bounding box center [732, 390] width 80 height 80
type input "C:\fakepath\スクリーンショット 2025-10-15 14.30.17.jpg"
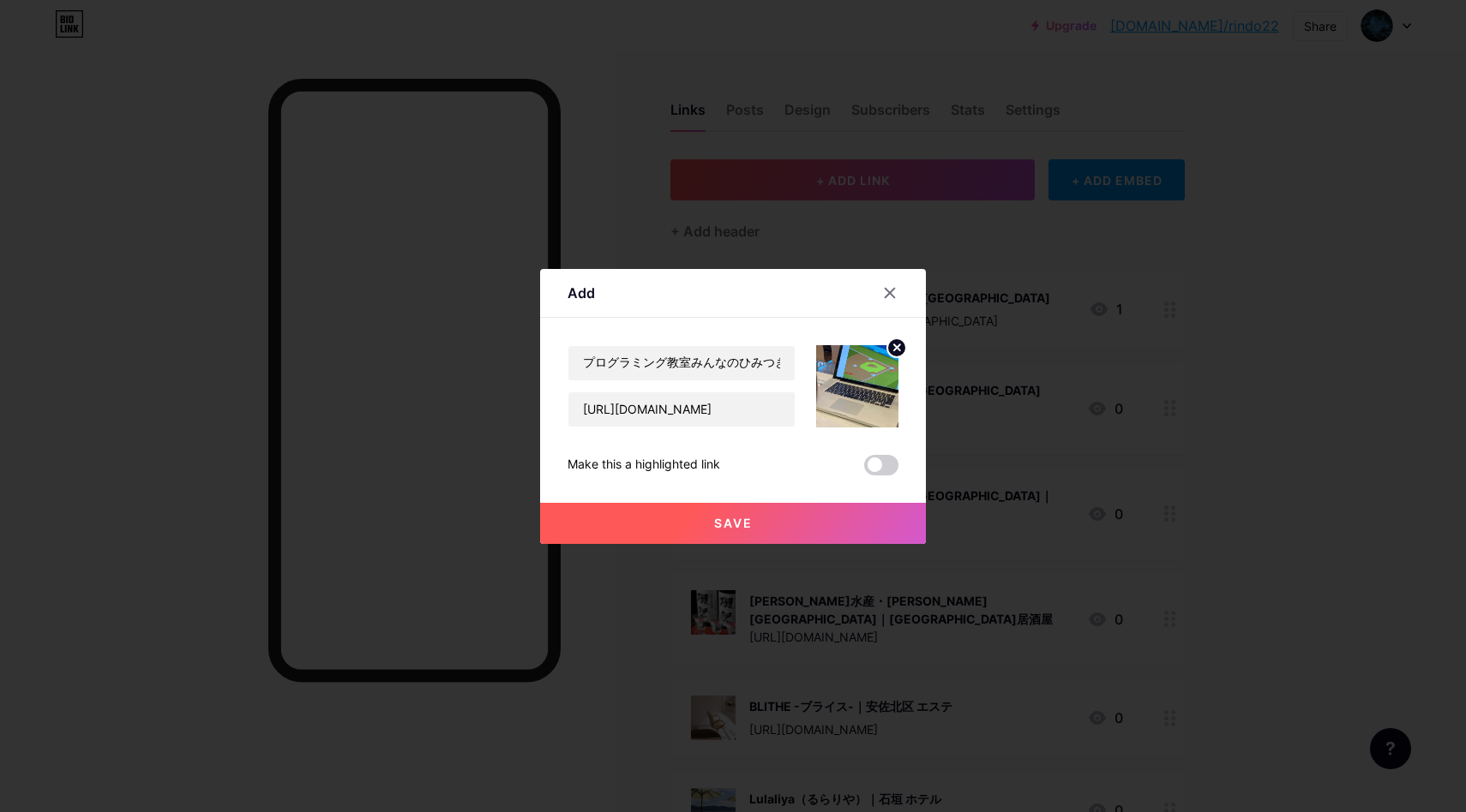
click at [740, 526] on span "Save" at bounding box center [733, 523] width 39 height 15
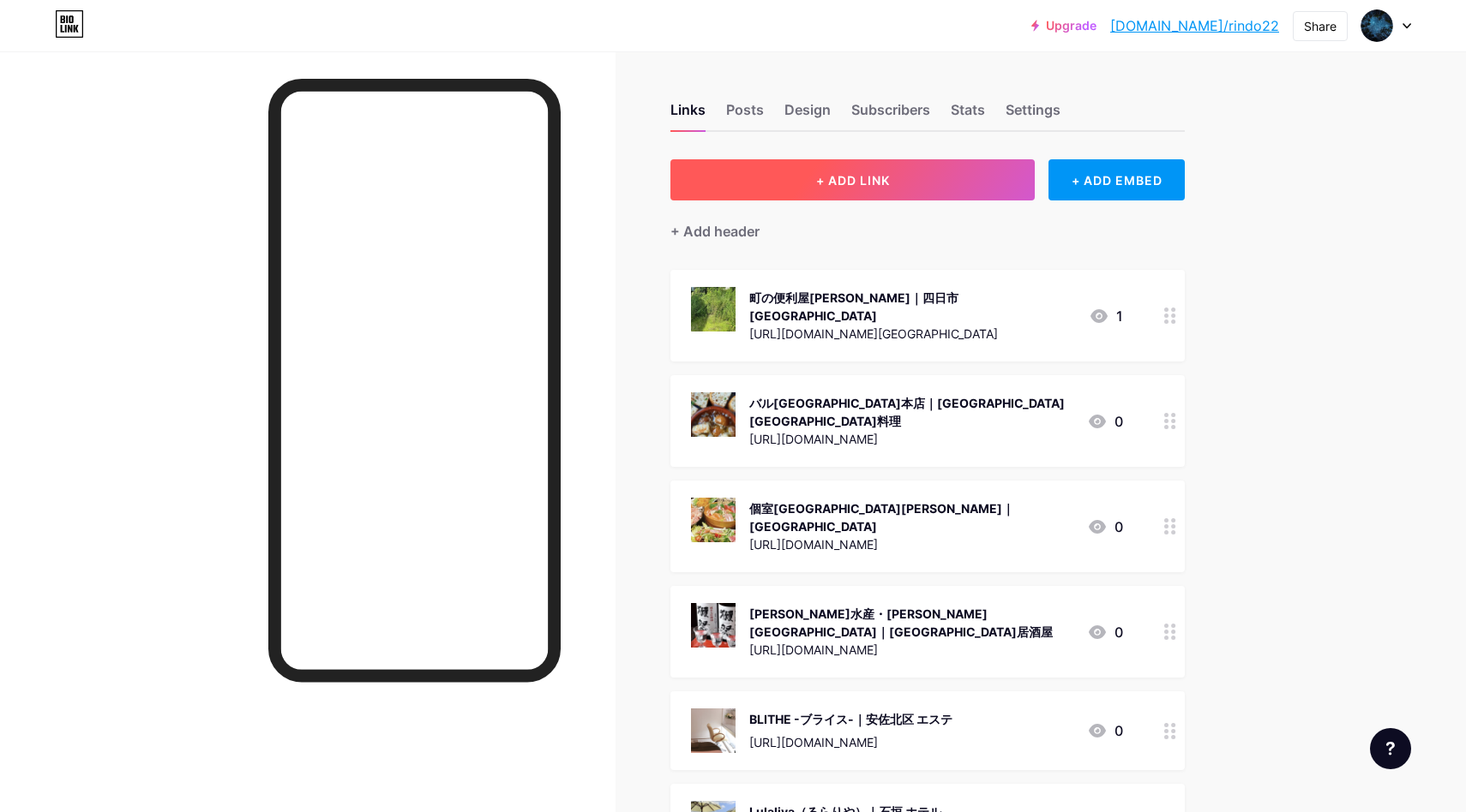
click at [820, 180] on span "+ ADD LINK" at bounding box center [853, 180] width 73 height 15
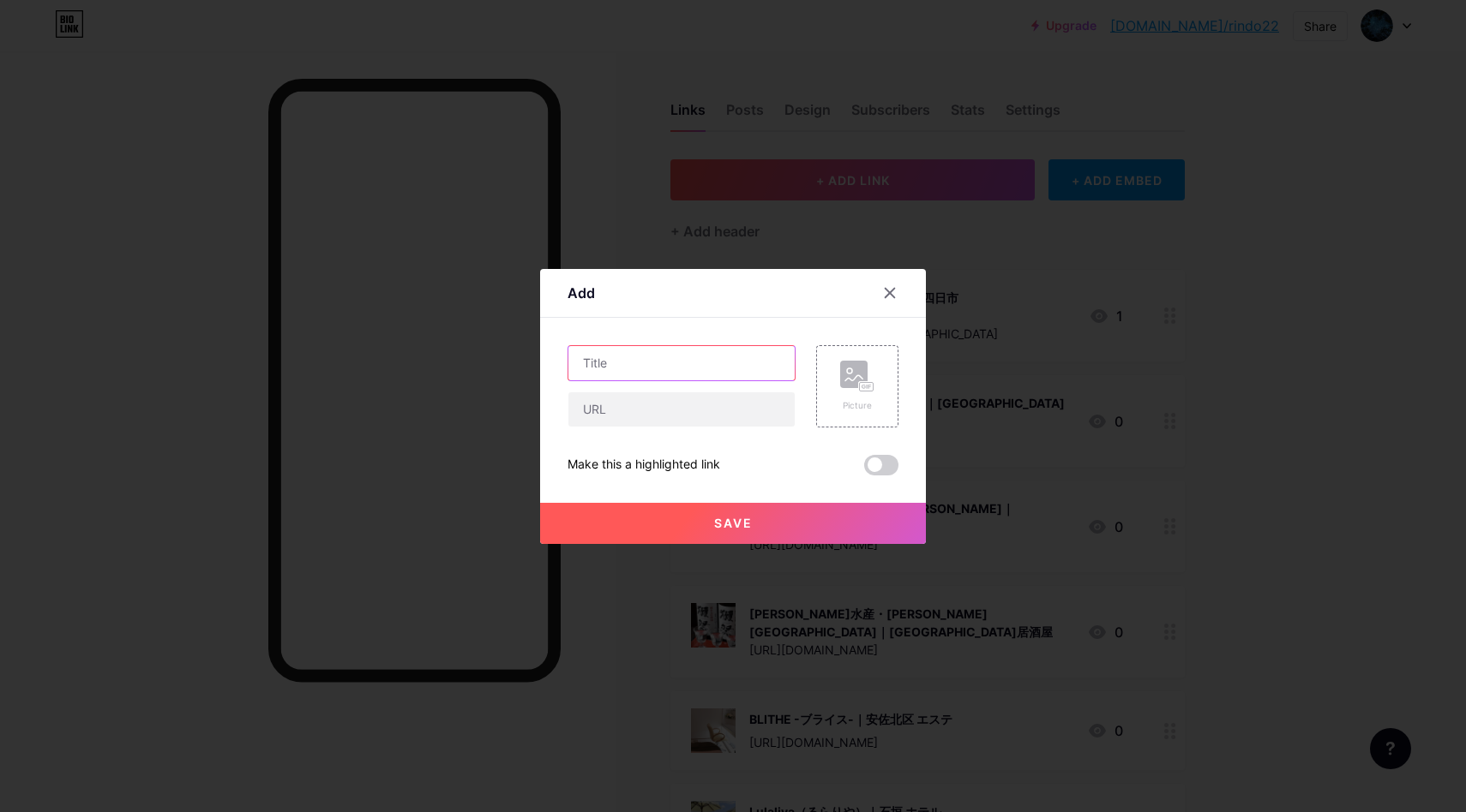
click at [725, 375] on input "text" at bounding box center [681, 363] width 226 height 35
paste input "とくやま鍼灸整骨院 | 堺市 整骨院"
type input "とくやま鍼灸整骨院 | 堺市 整骨院"
click at [692, 417] on input "text" at bounding box center [681, 409] width 226 height 35
paste input "[URL][DOMAIN_NAME]"
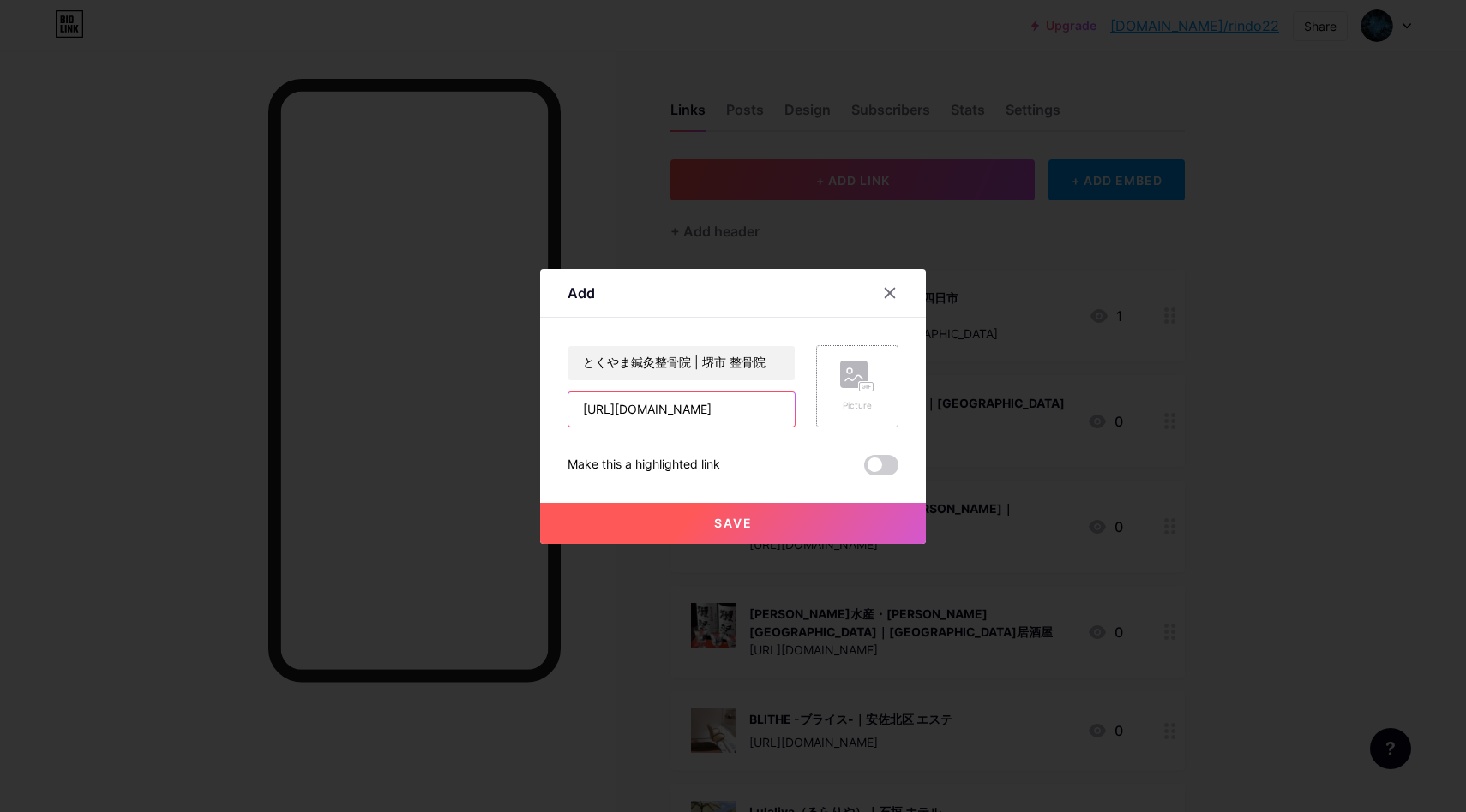
scroll to position [0, 64]
type input "[URL][DOMAIN_NAME]"
click at [876, 402] on div "Picture" at bounding box center [857, 386] width 82 height 82
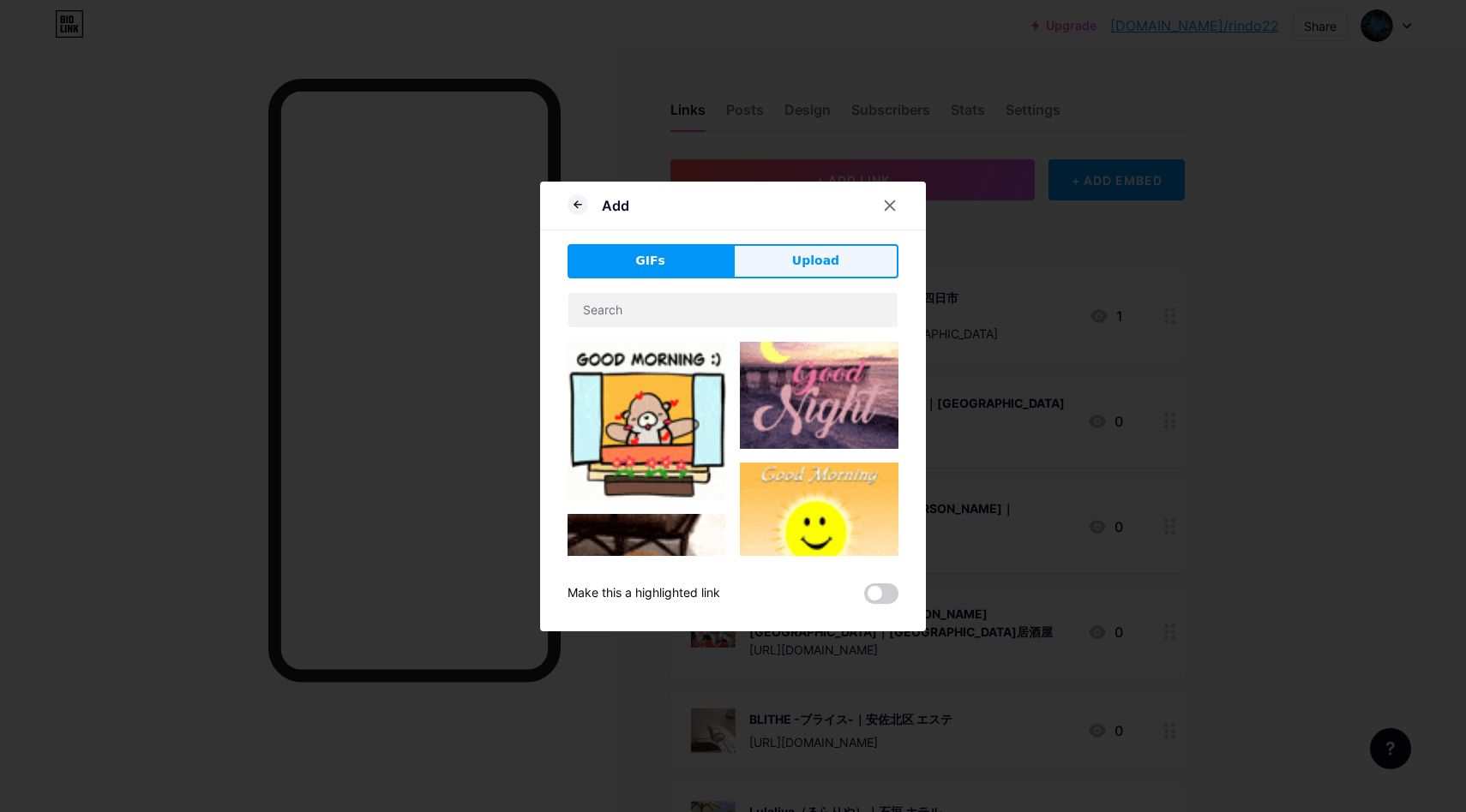
click at [811, 272] on button "Upload" at bounding box center [815, 261] width 165 height 35
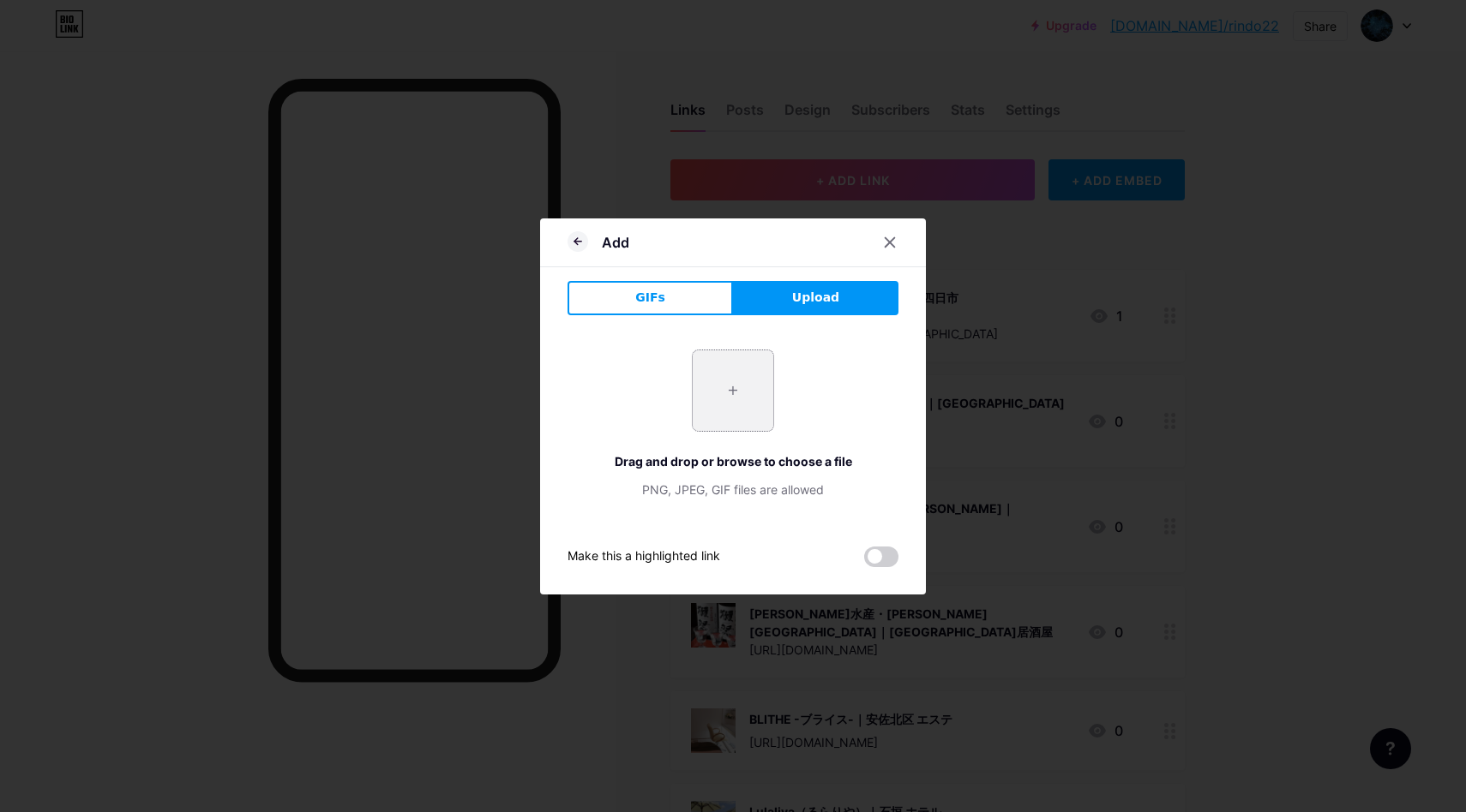
click at [730, 397] on input "file" at bounding box center [732, 390] width 80 height 80
type input "C:\fakepath\スクリーンショット 2025-10-15 14.35.02.jpg"
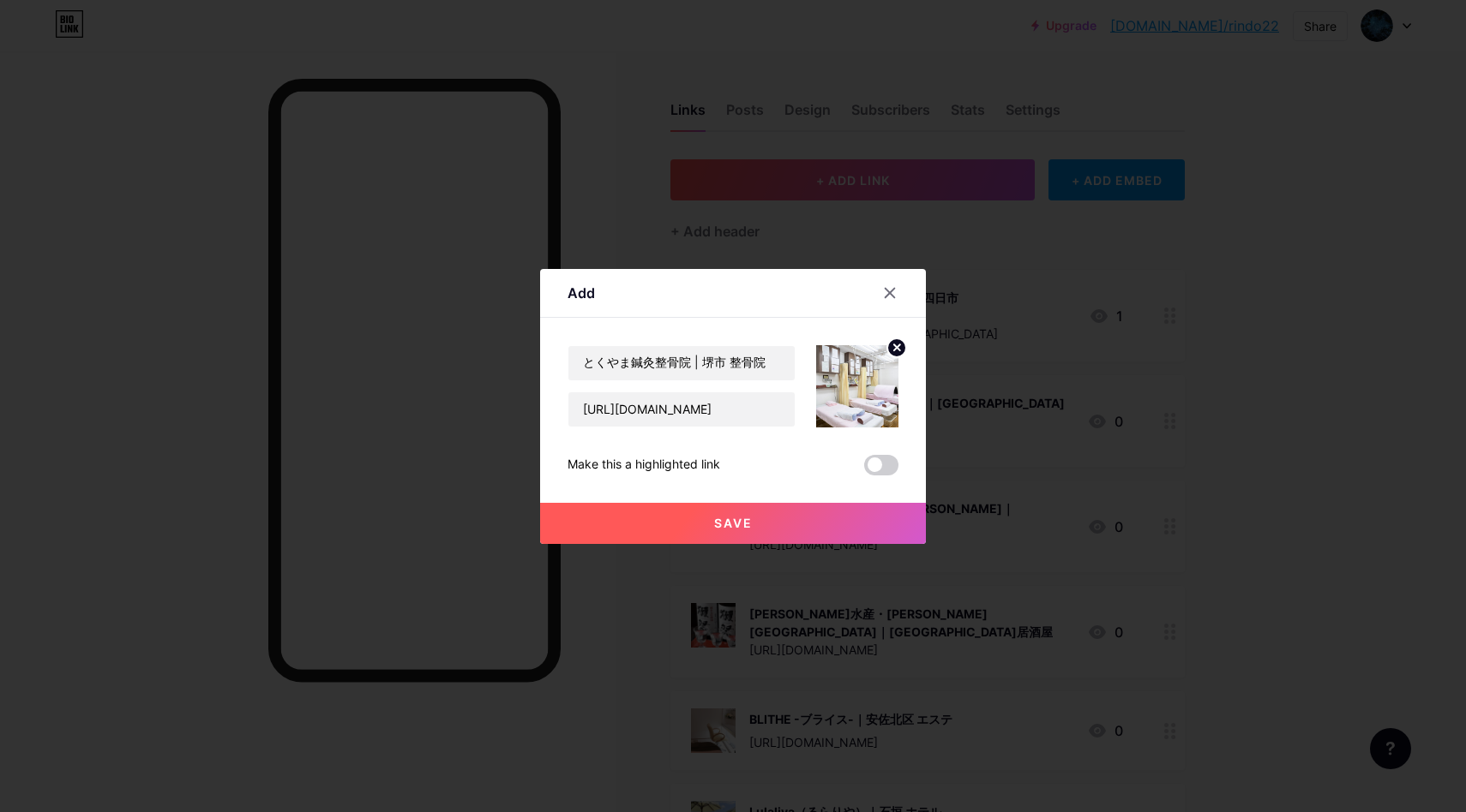
click at [769, 525] on button "Save" at bounding box center [732, 524] width 385 height 42
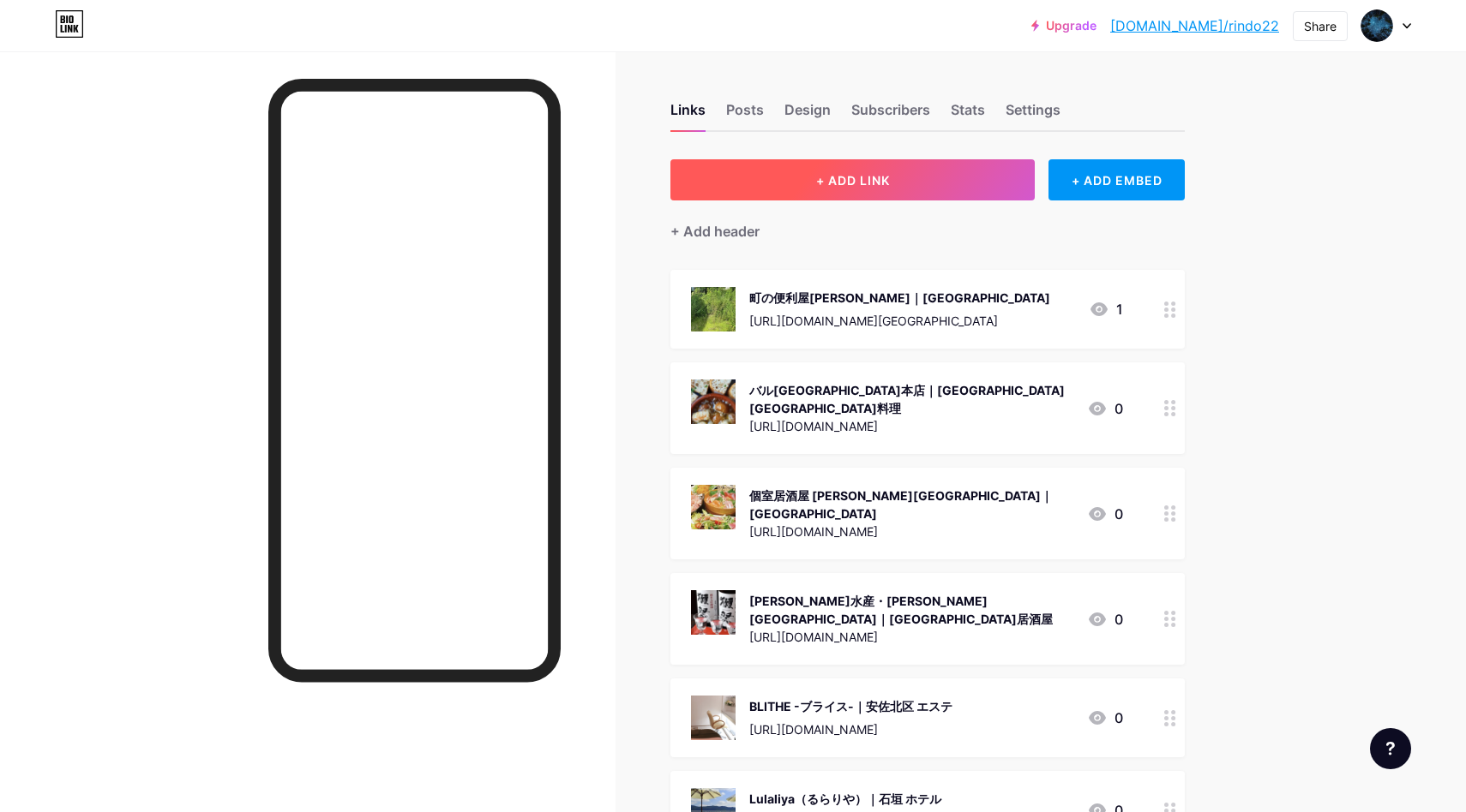
click at [811, 175] on button "+ ADD LINK" at bounding box center [853, 180] width 365 height 42
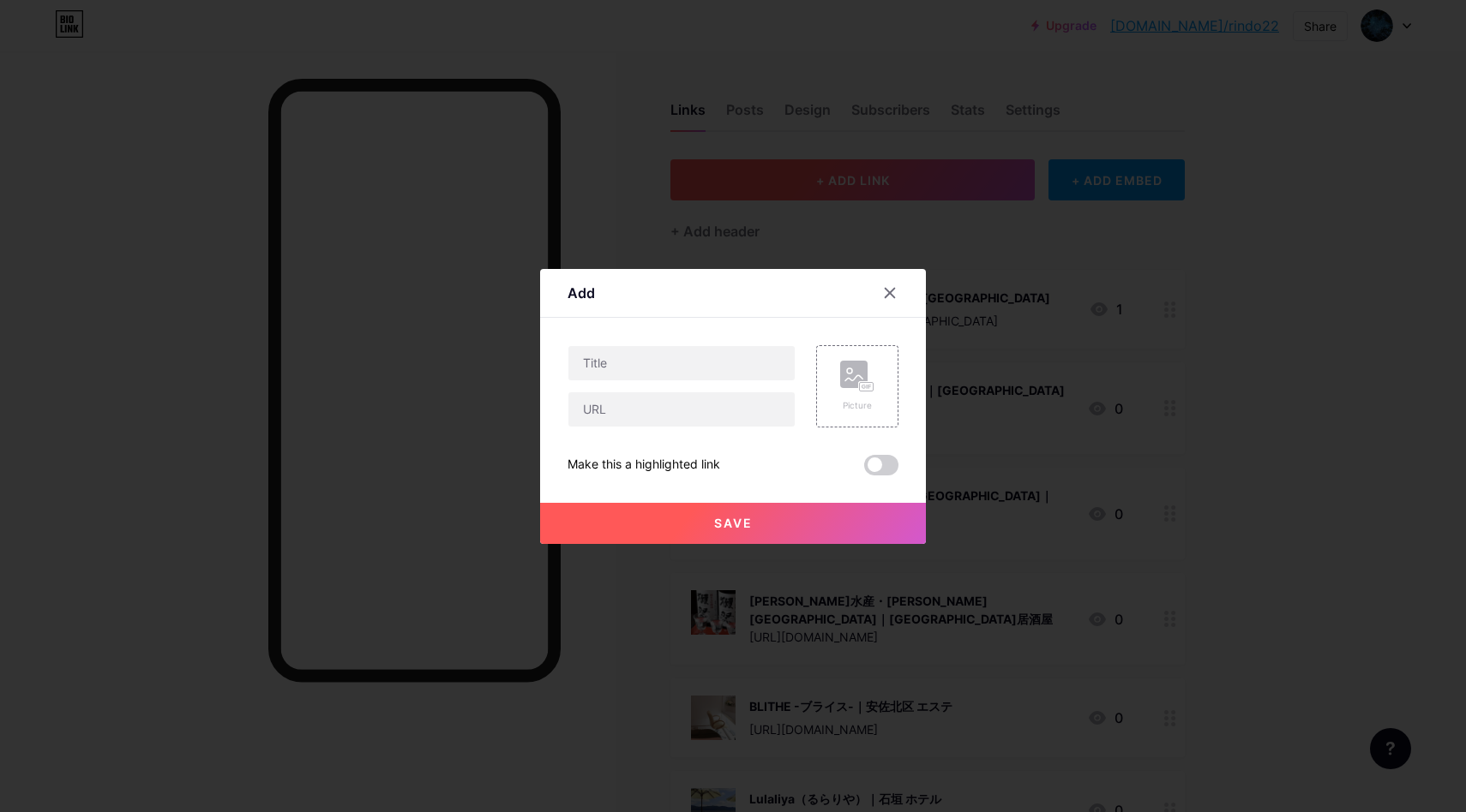
scroll to position [1, 0]
click at [702, 372] on input "text" at bounding box center [681, 363] width 226 height 35
paste input "りんどう | 新栄 居酒屋"
type input "りんどう | 新栄 居酒屋"
click at [637, 418] on input "text" at bounding box center [681, 409] width 226 height 35
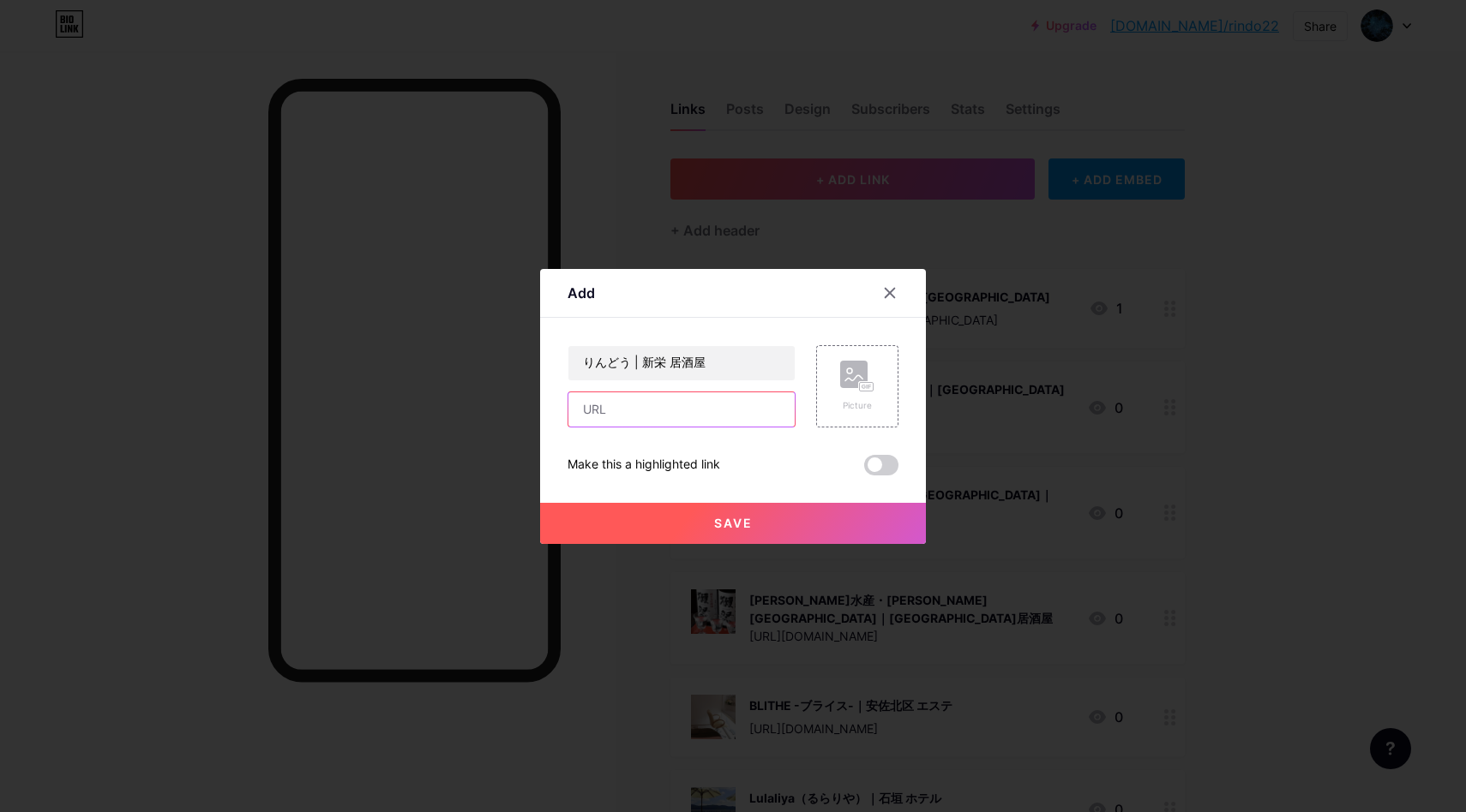
paste input "[URL][DOMAIN_NAME]"
type input "[URL][DOMAIN_NAME]"
click at [851, 406] on div "Picture" at bounding box center [857, 405] width 35 height 13
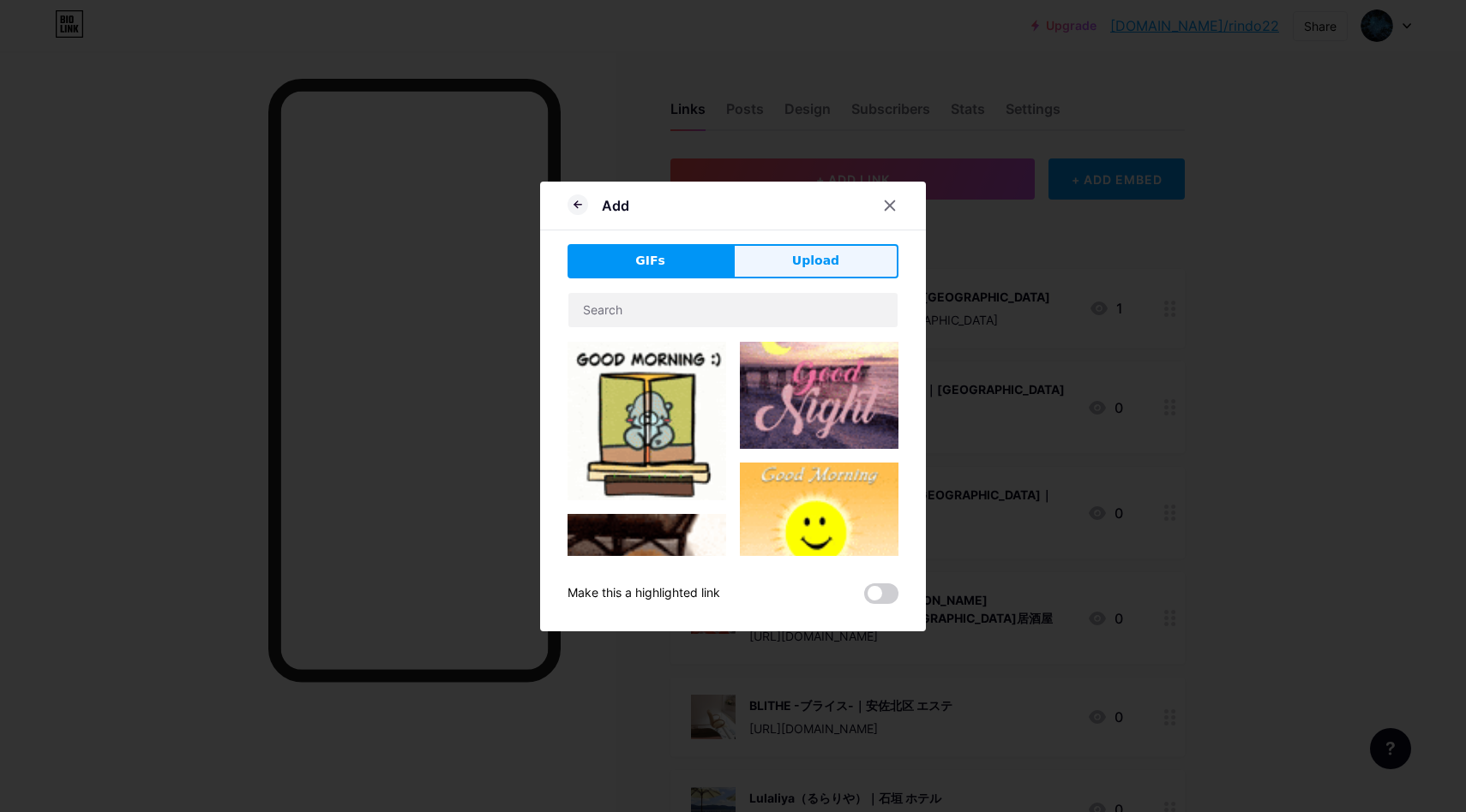
click at [829, 266] on span "Upload" at bounding box center [816, 260] width 48 height 18
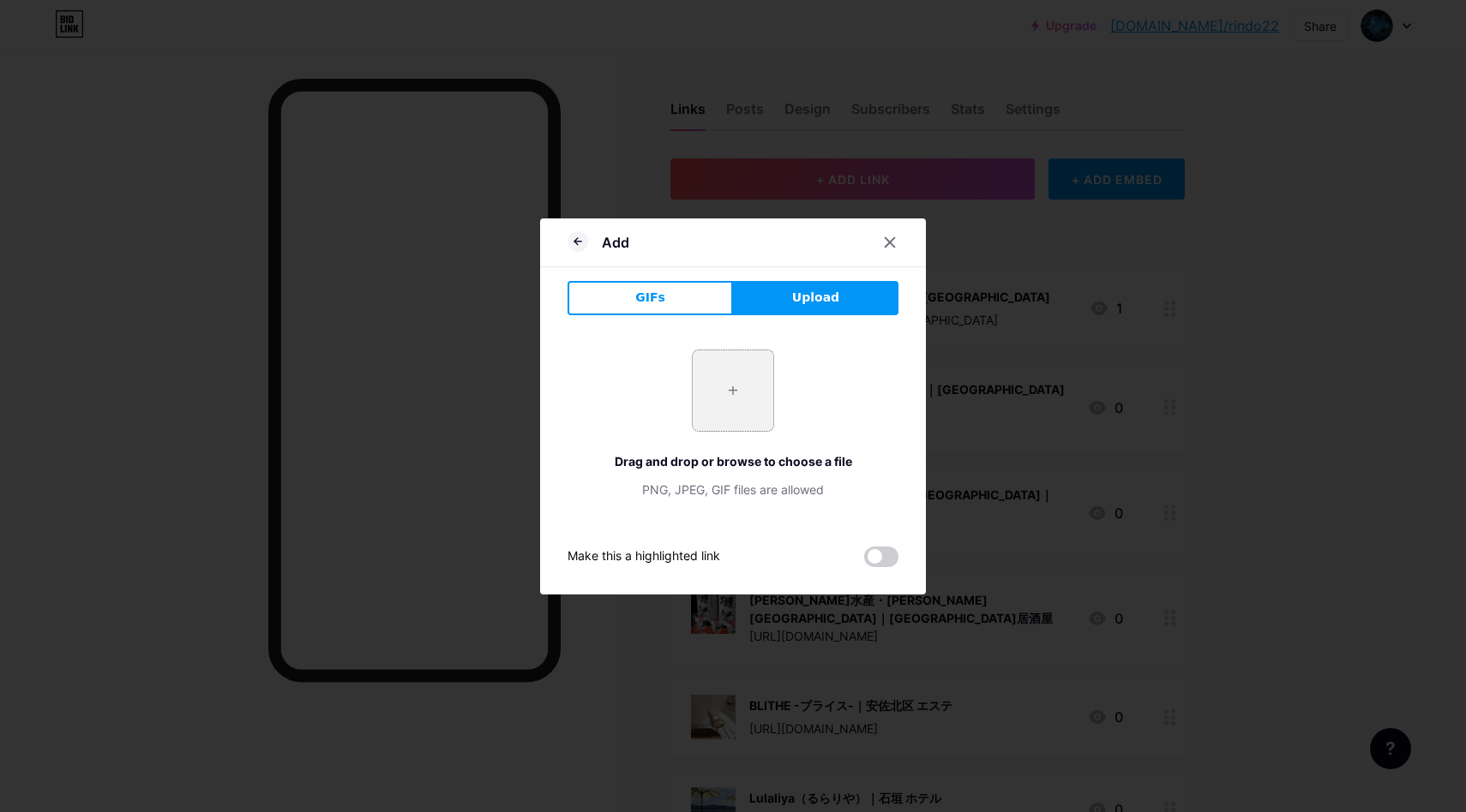
click at [722, 367] on input "file" at bounding box center [732, 390] width 80 height 80
type input "C:\fakepath\スクリーンショット [DATE] 14.40.37.jpg"
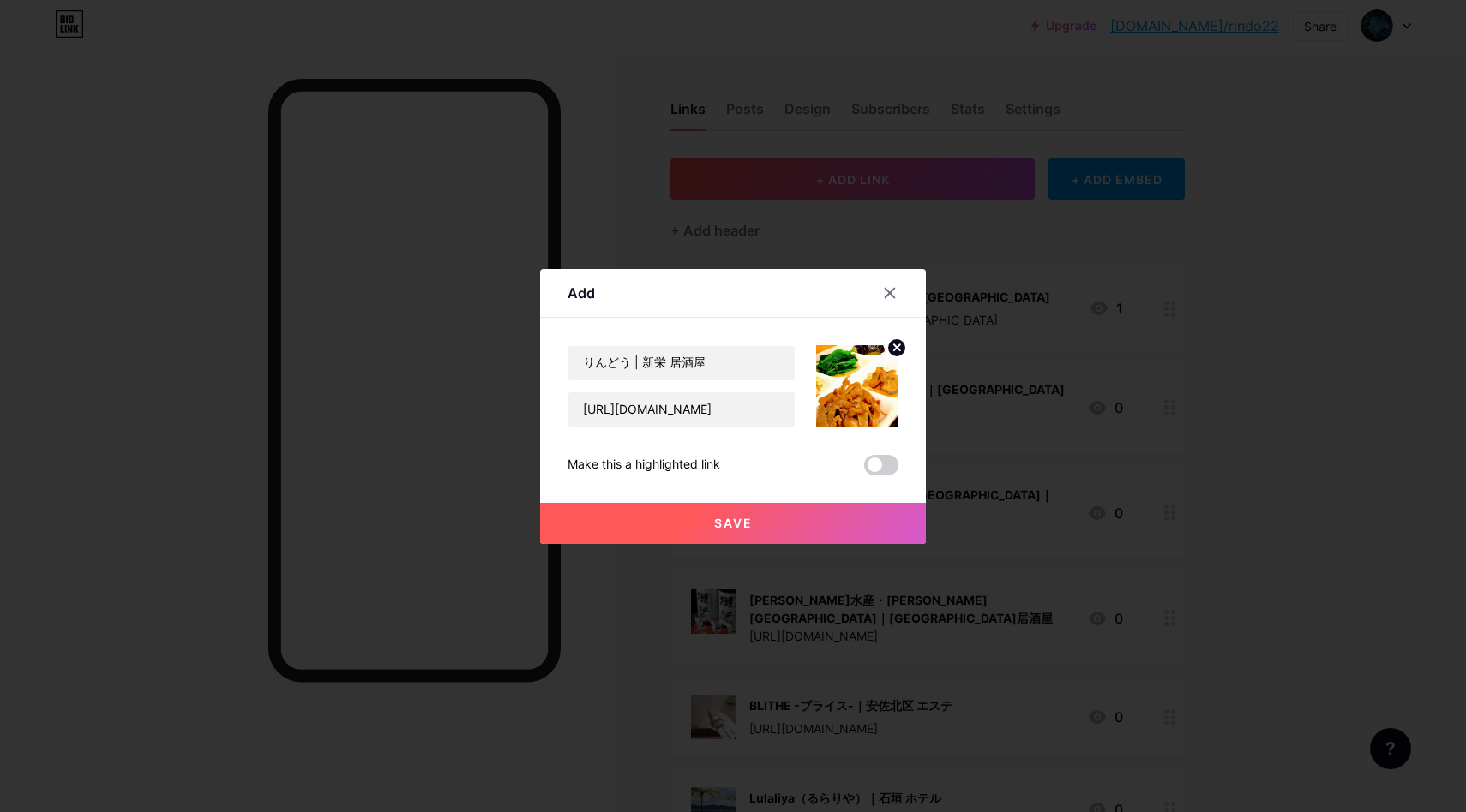
click at [762, 515] on button "Save" at bounding box center [732, 524] width 385 height 42
